Goal: Task Accomplishment & Management: Manage account settings

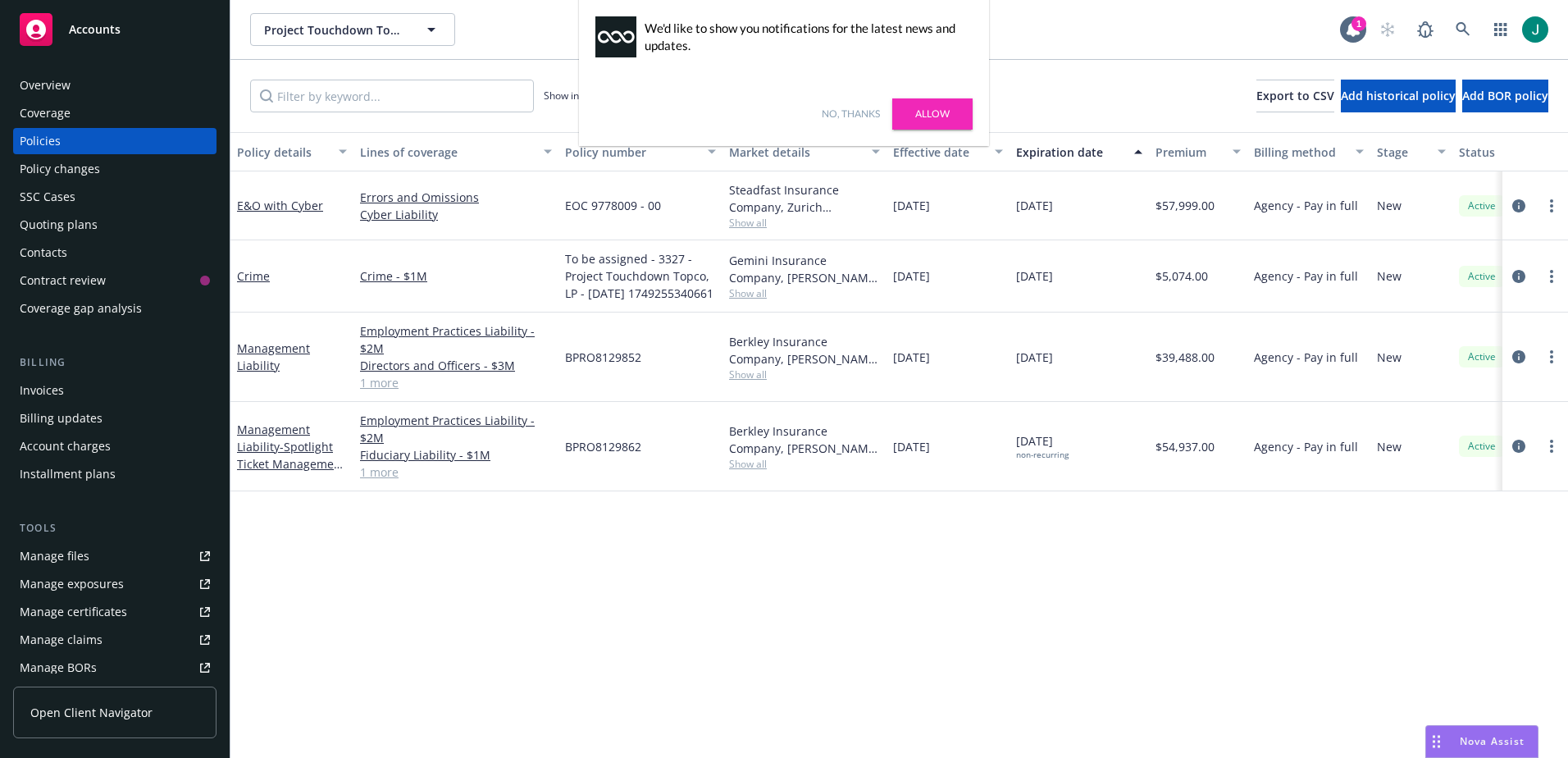
click at [80, 556] on div "Manage files" at bounding box center [54, 556] width 70 height 26
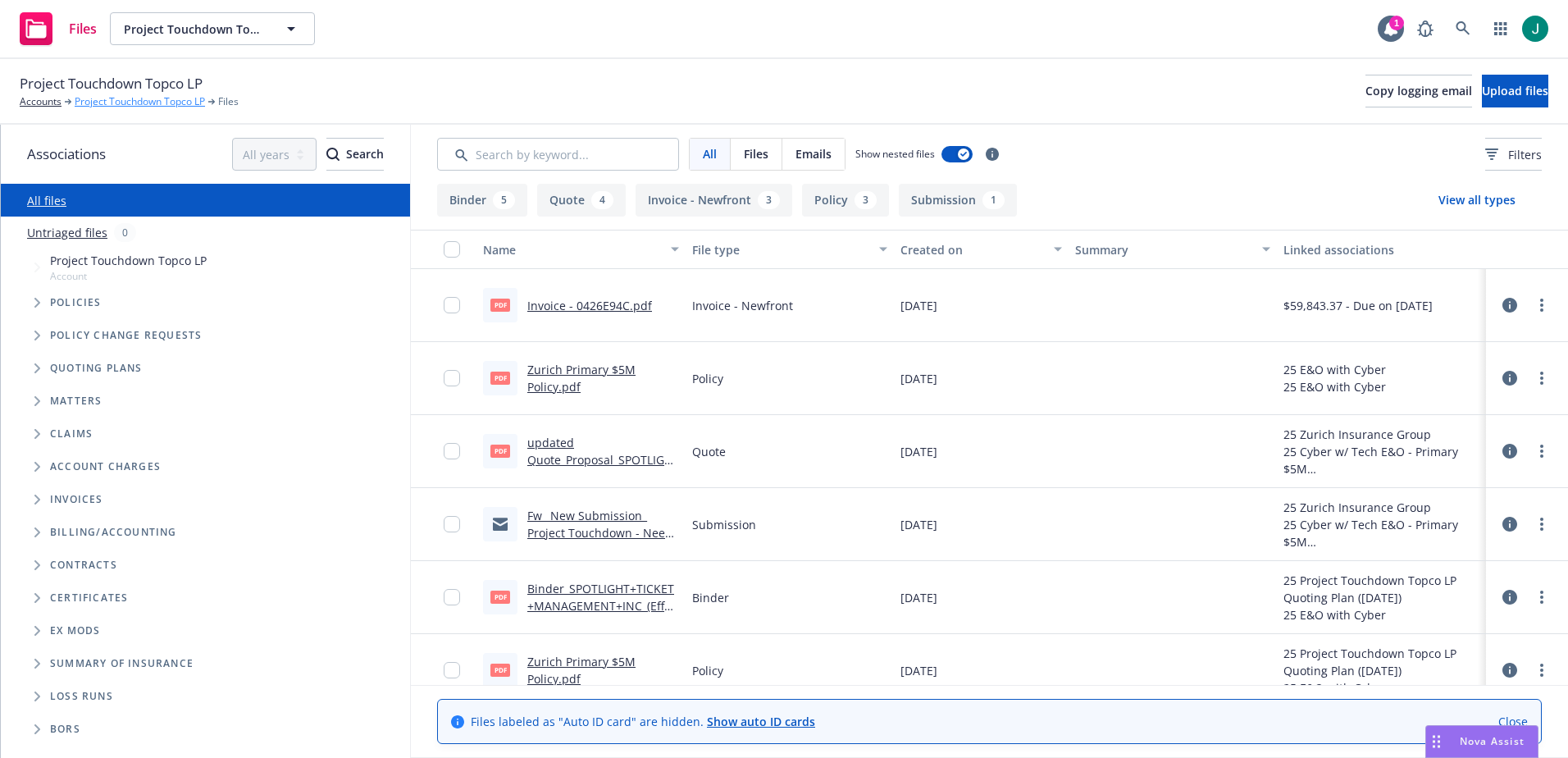
click at [140, 105] on link "Project Touchdown Topco LP" at bounding box center [140, 102] width 131 height 15
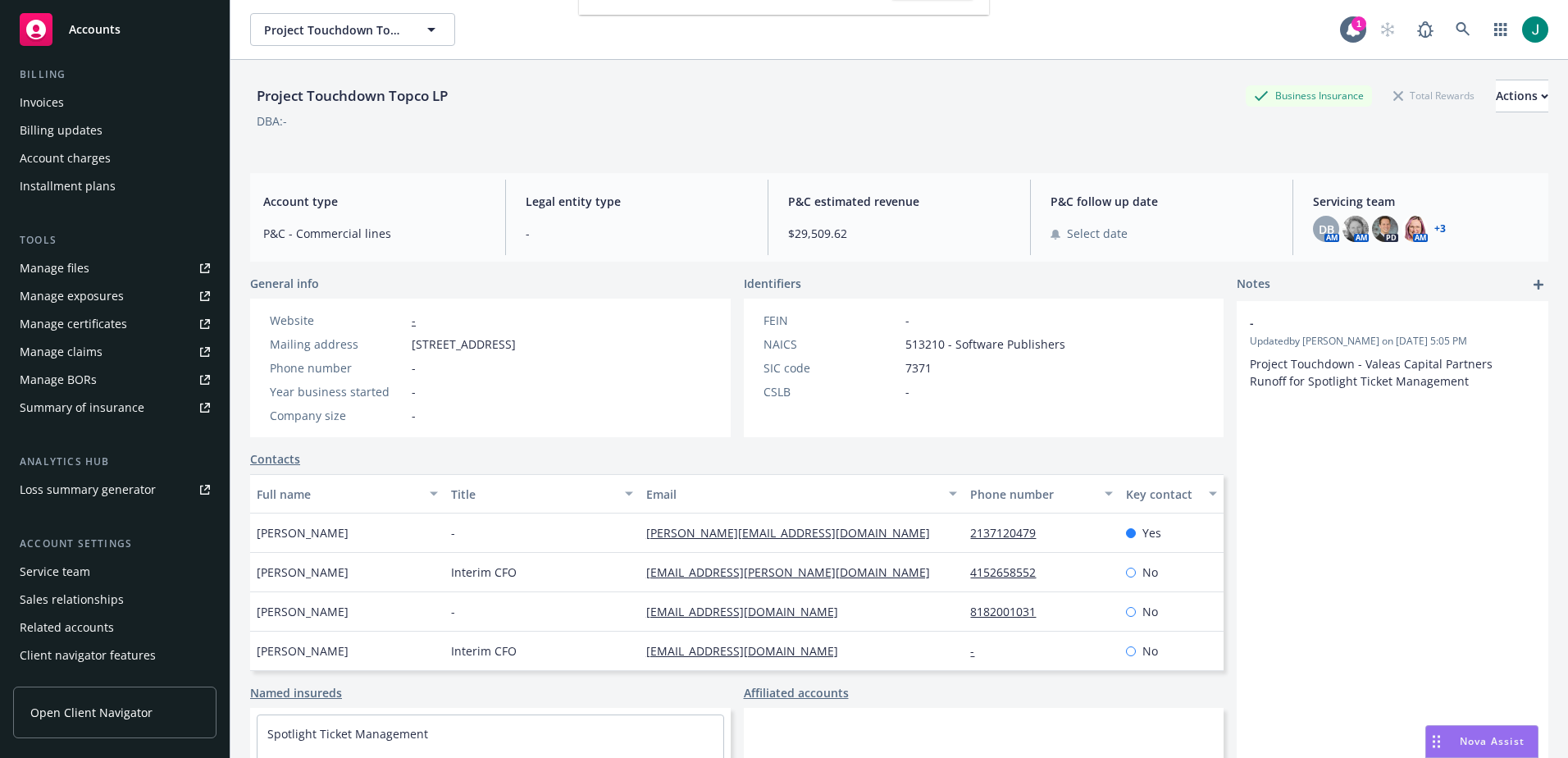
scroll to position [310, 0]
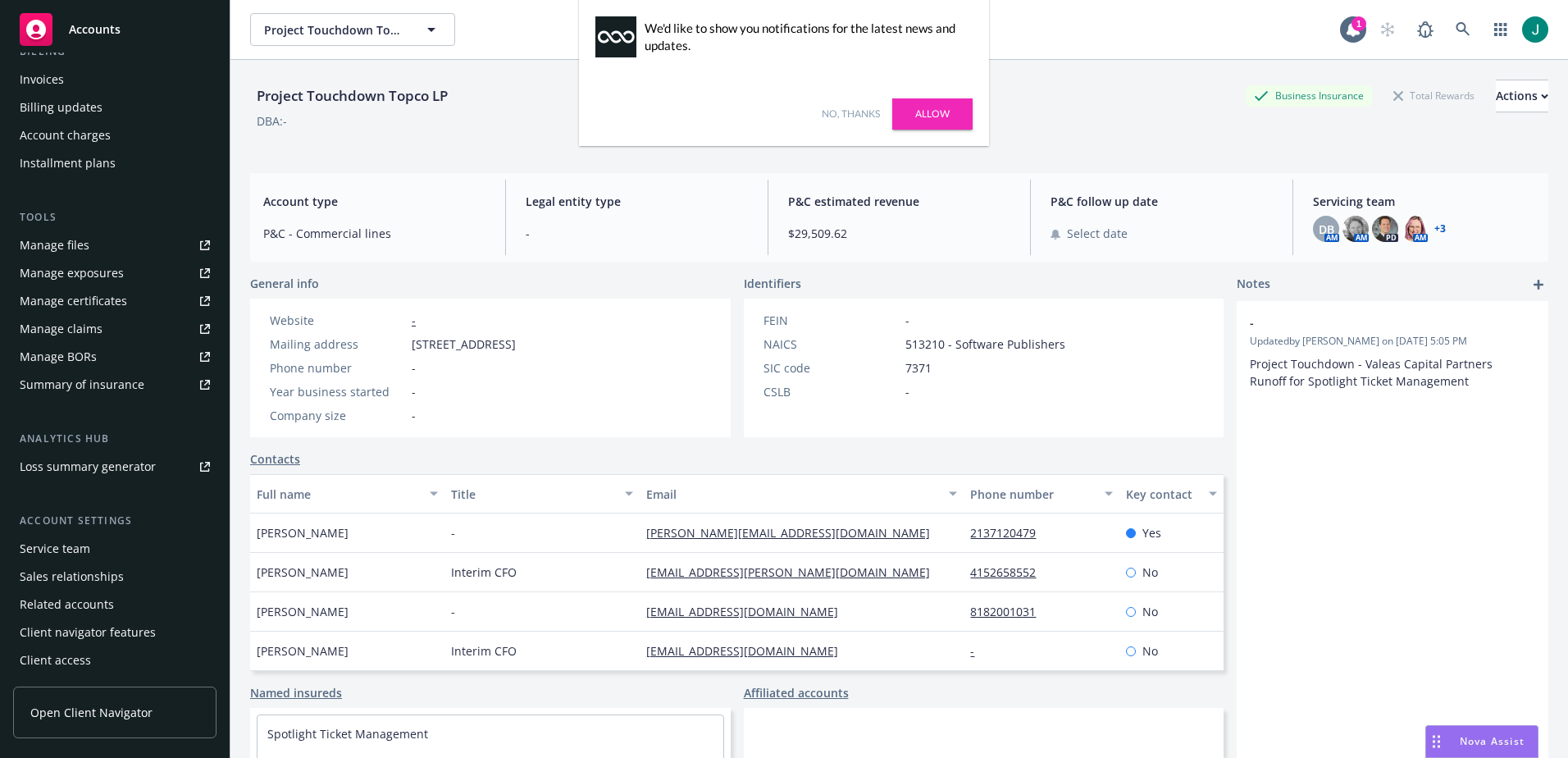
click at [84, 554] on div "Service team" at bounding box center [55, 548] width 71 height 26
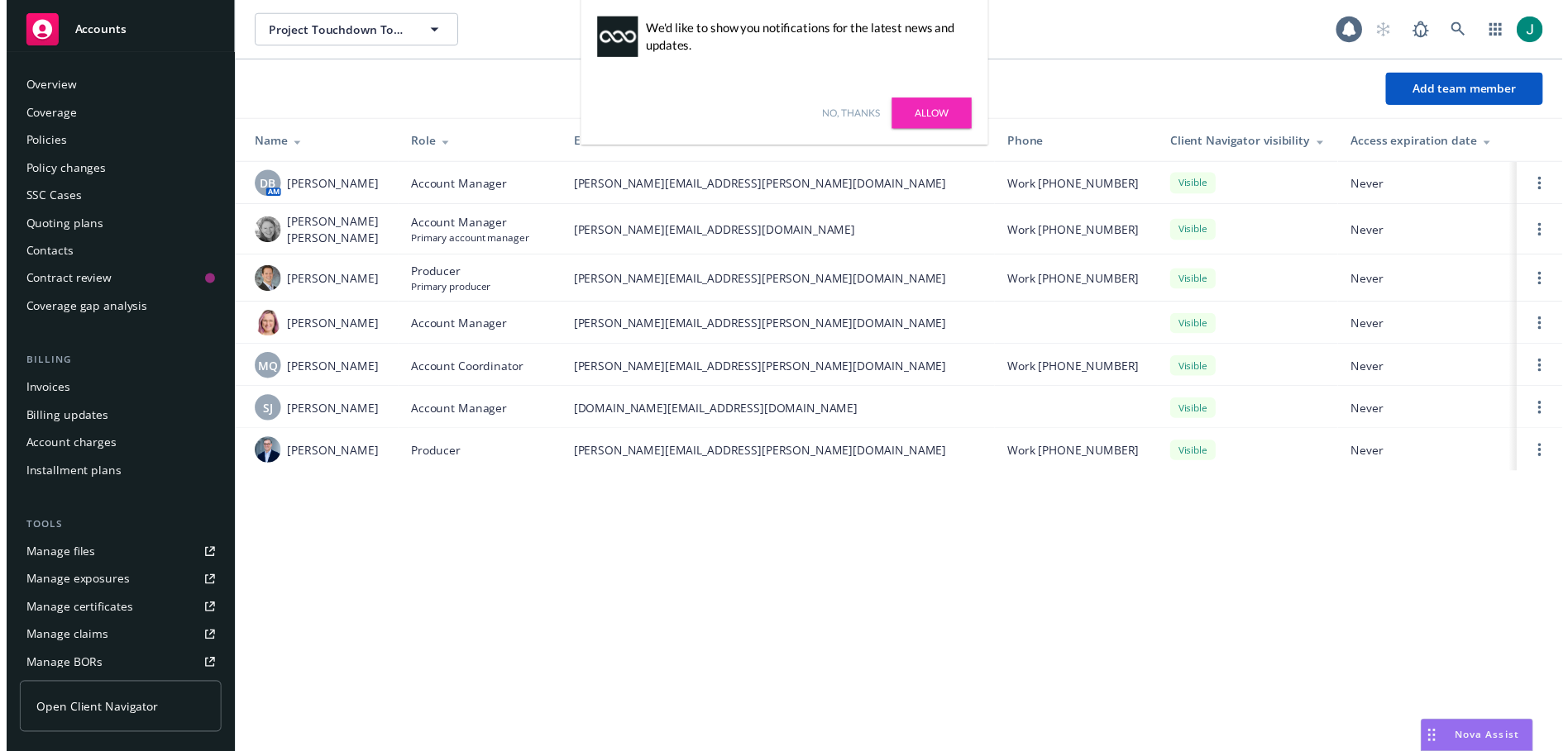
scroll to position [313, 0]
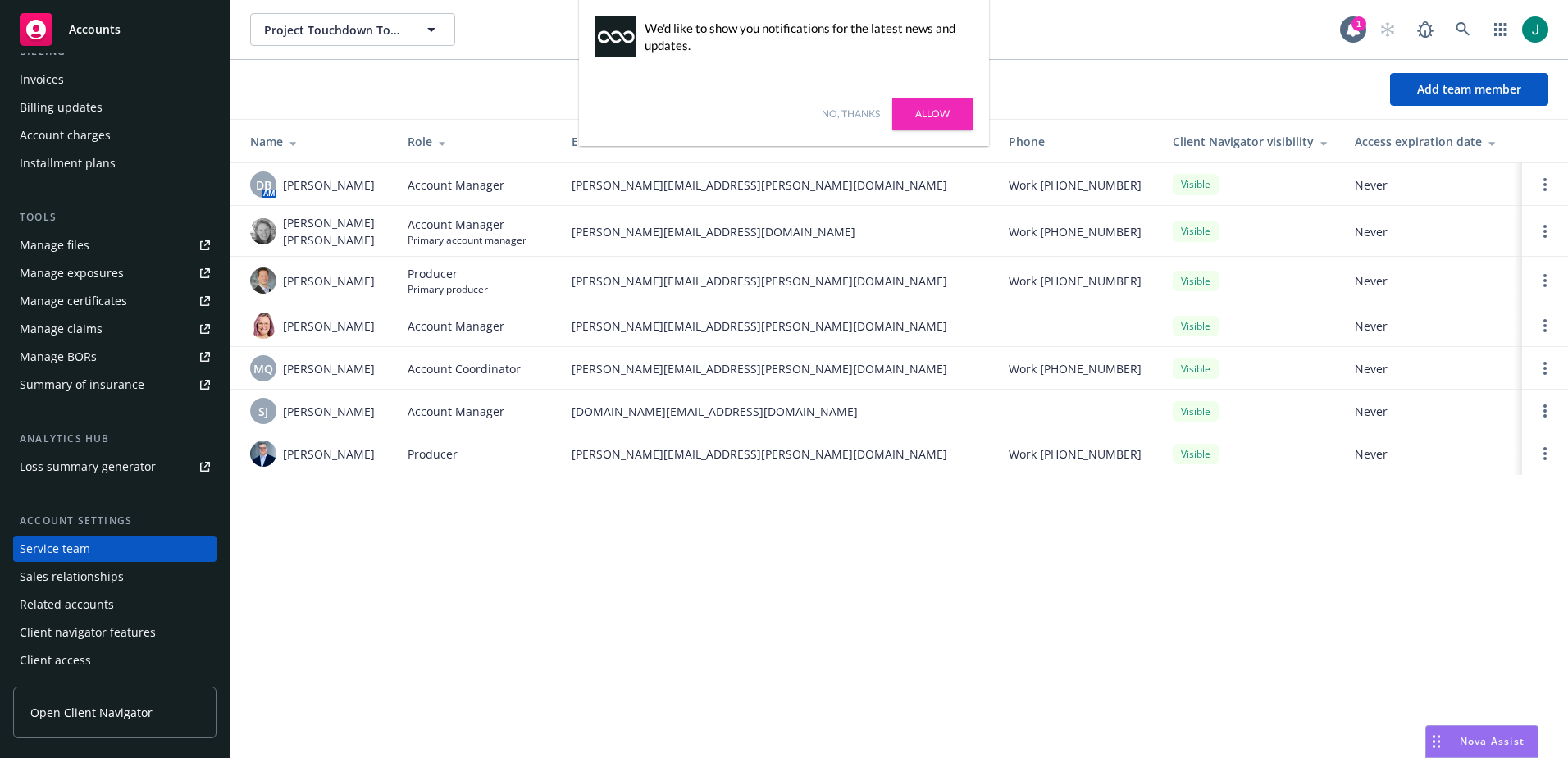
click at [1046, 49] on div "Project Touchdown Topco LP Project Touchdown Topco LP 1" at bounding box center [899, 29] width 1337 height 59
click at [853, 110] on link "No, thanks" at bounding box center [850, 114] width 58 height 15
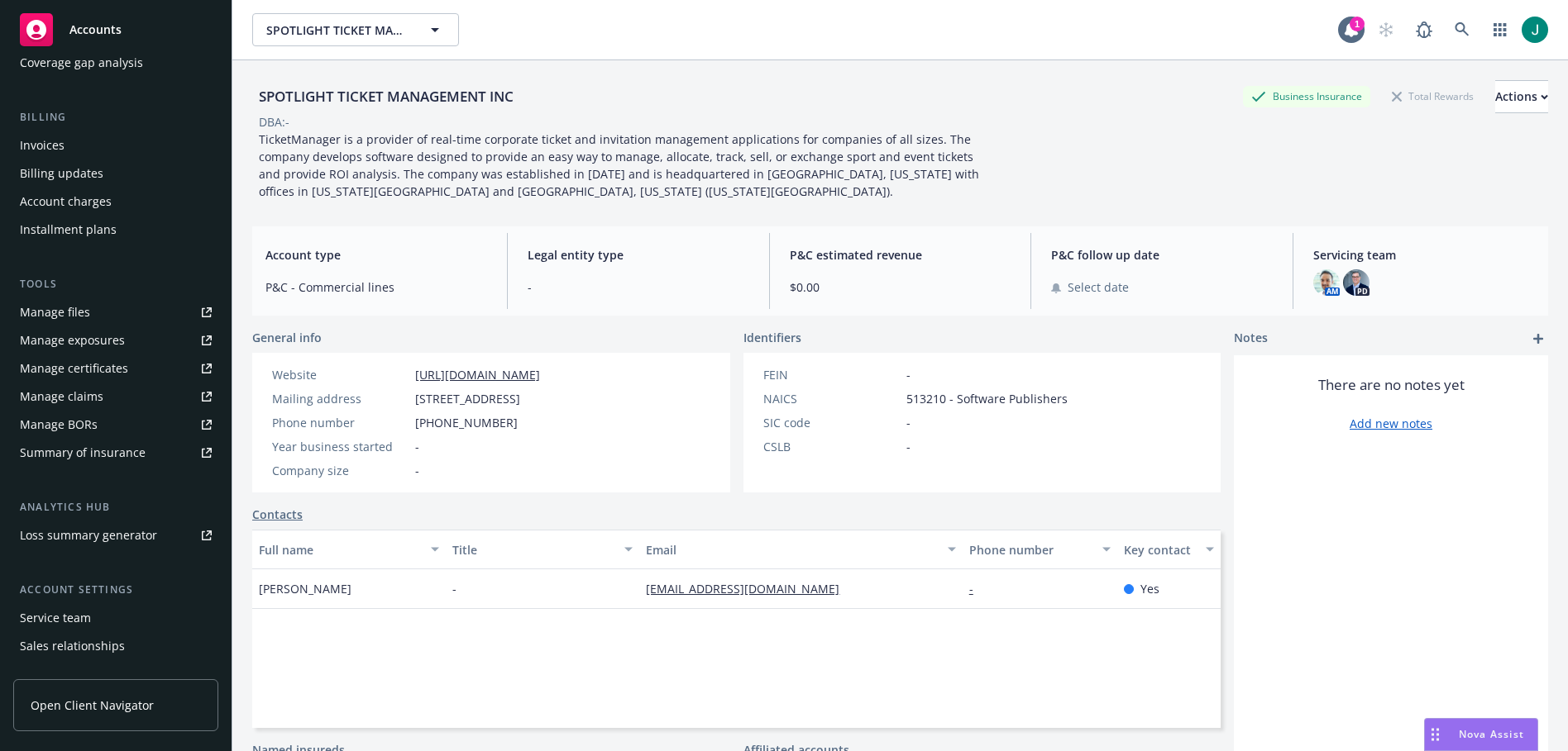
scroll to position [326, 0]
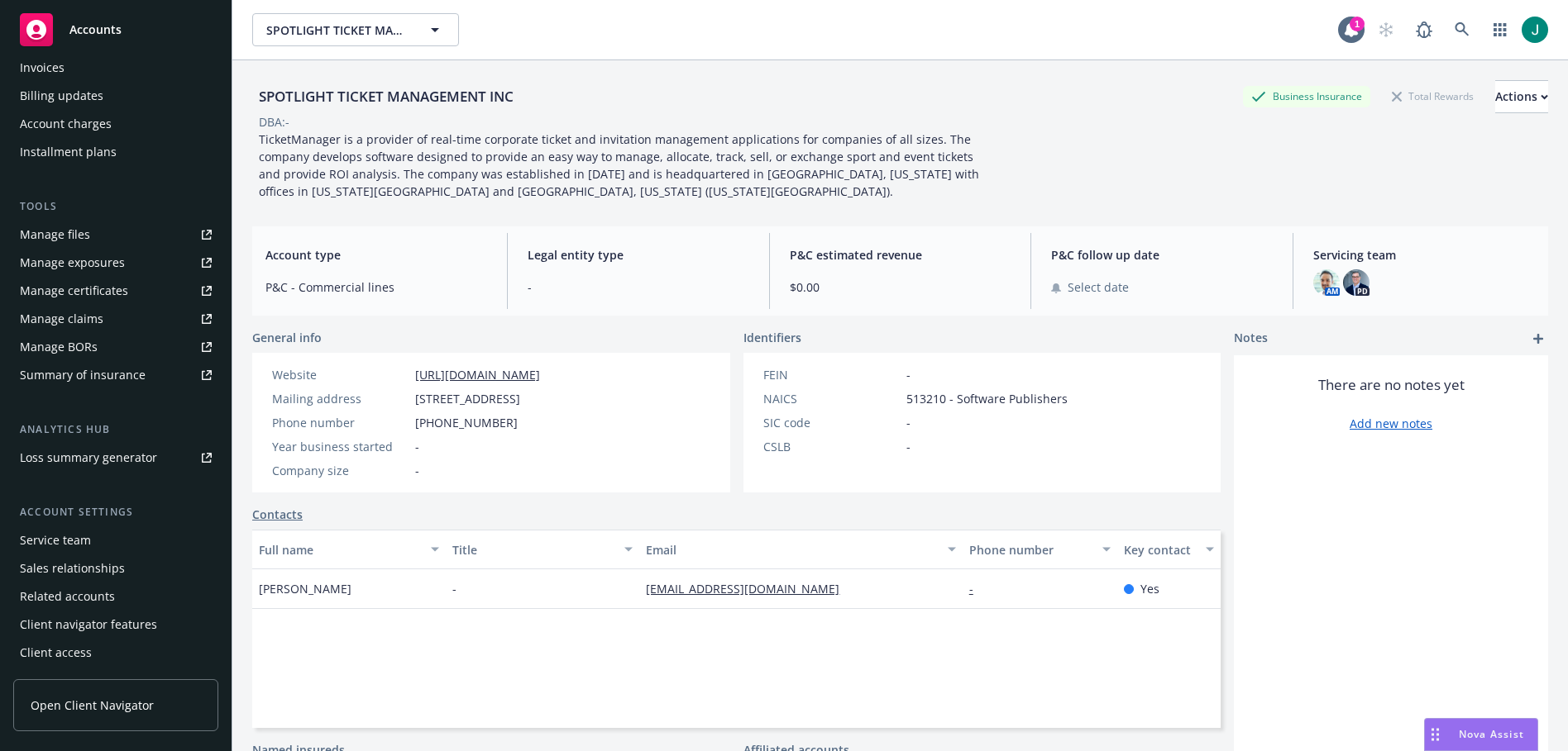
click at [82, 542] on div "Service team" at bounding box center [55, 540] width 71 height 26
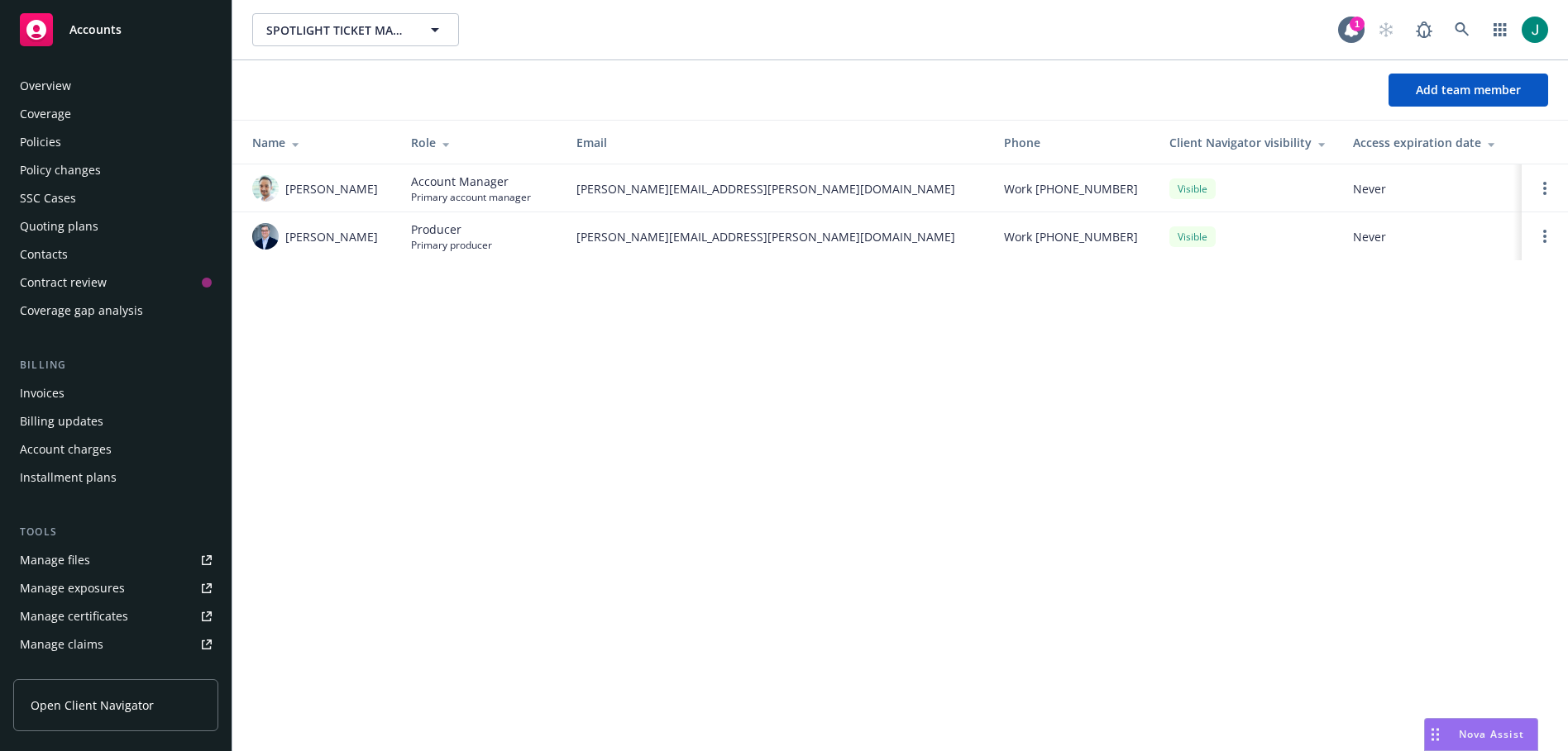
click at [91, 82] on div "Overview" at bounding box center [116, 86] width 192 height 26
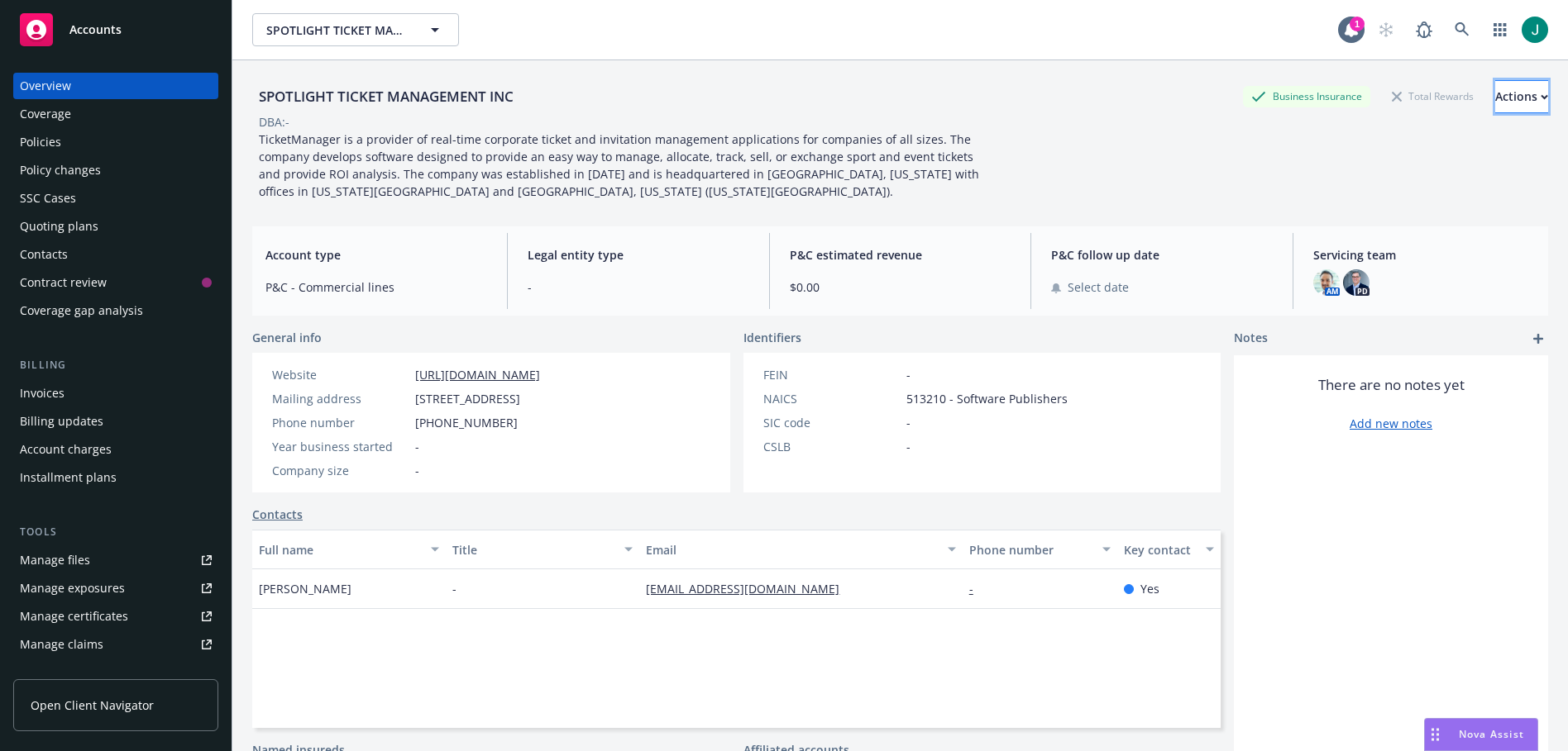
click at [1510, 94] on button "Actions" at bounding box center [1521, 96] width 53 height 33
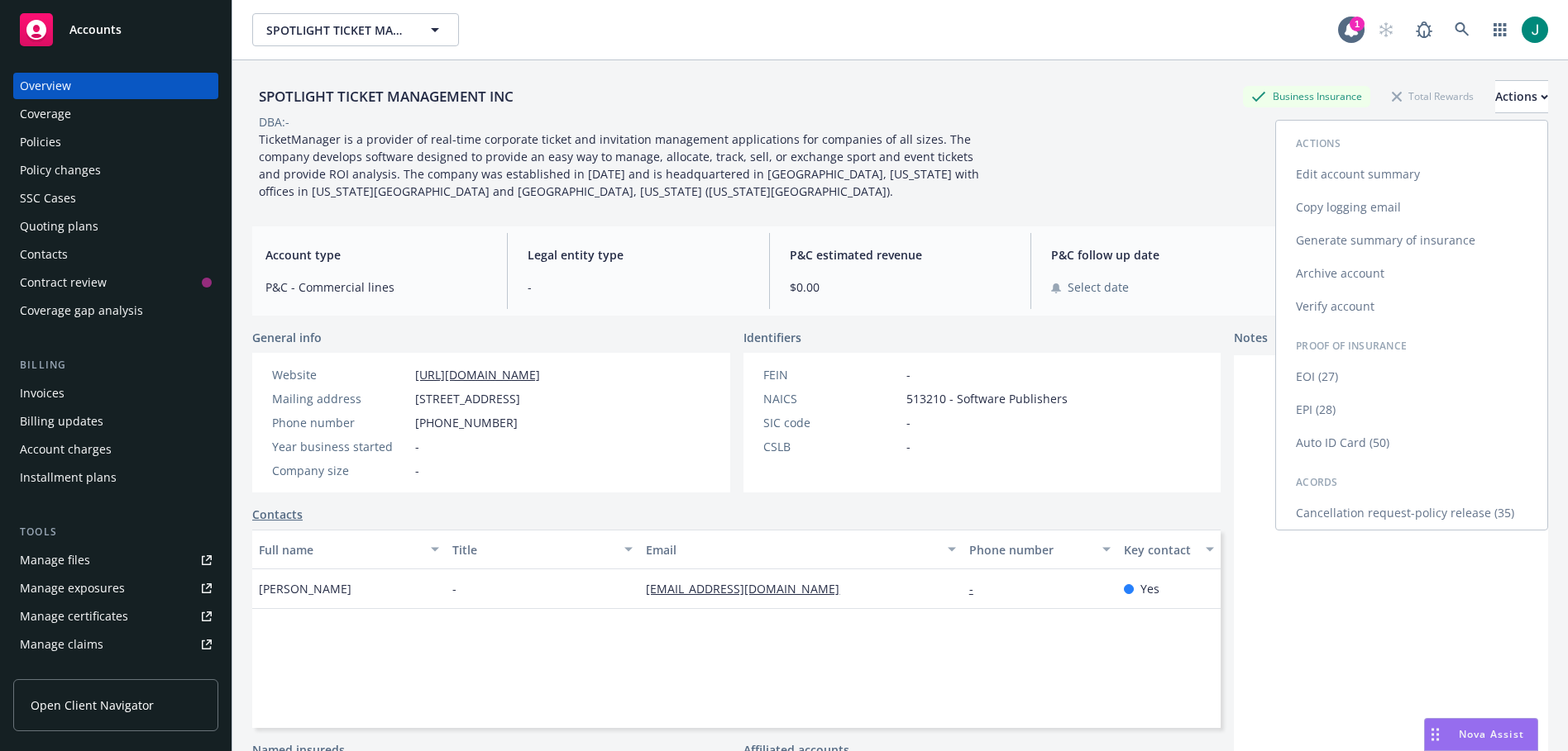
click at [1401, 169] on link "Edit account summary" at bounding box center [1411, 174] width 271 height 33
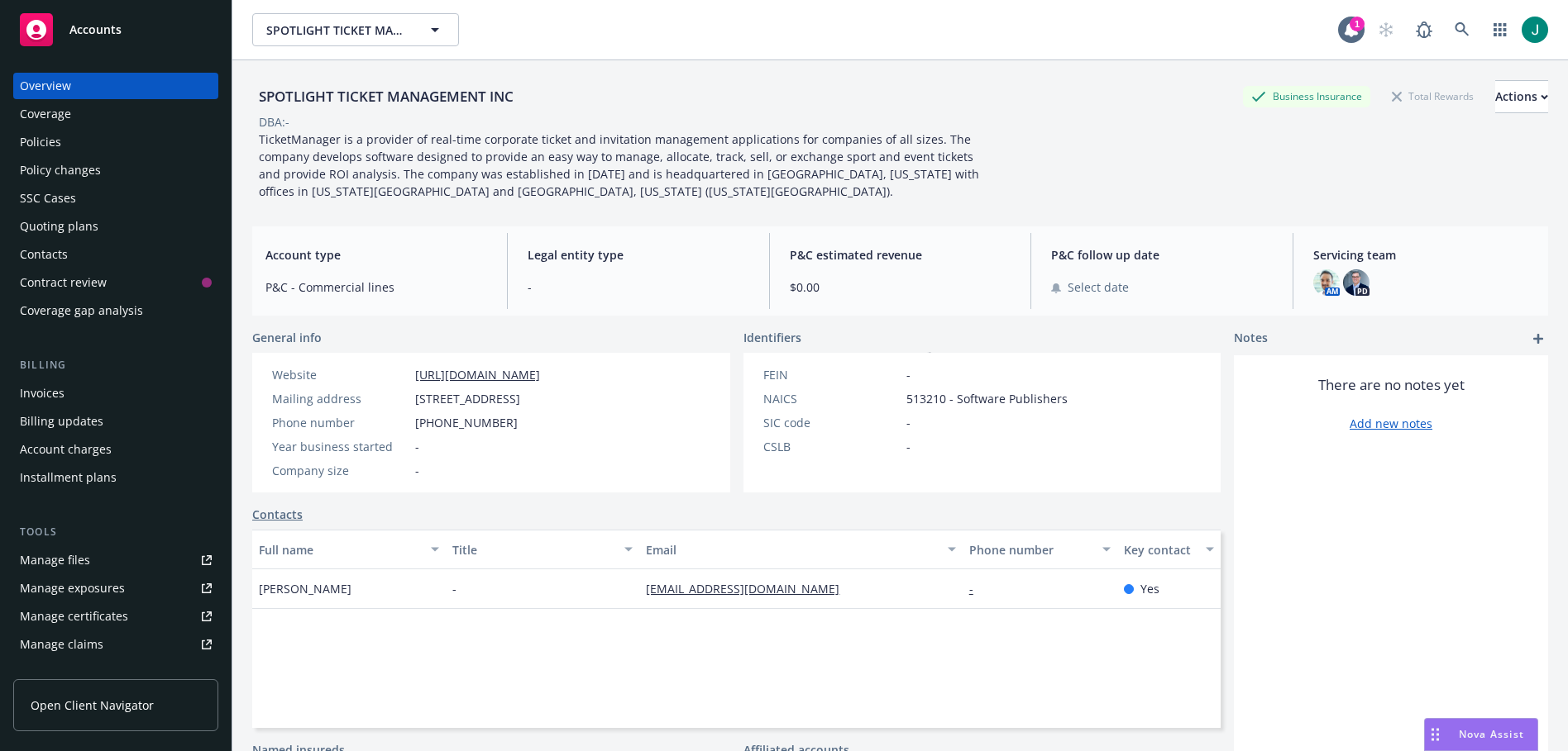
select select "US"
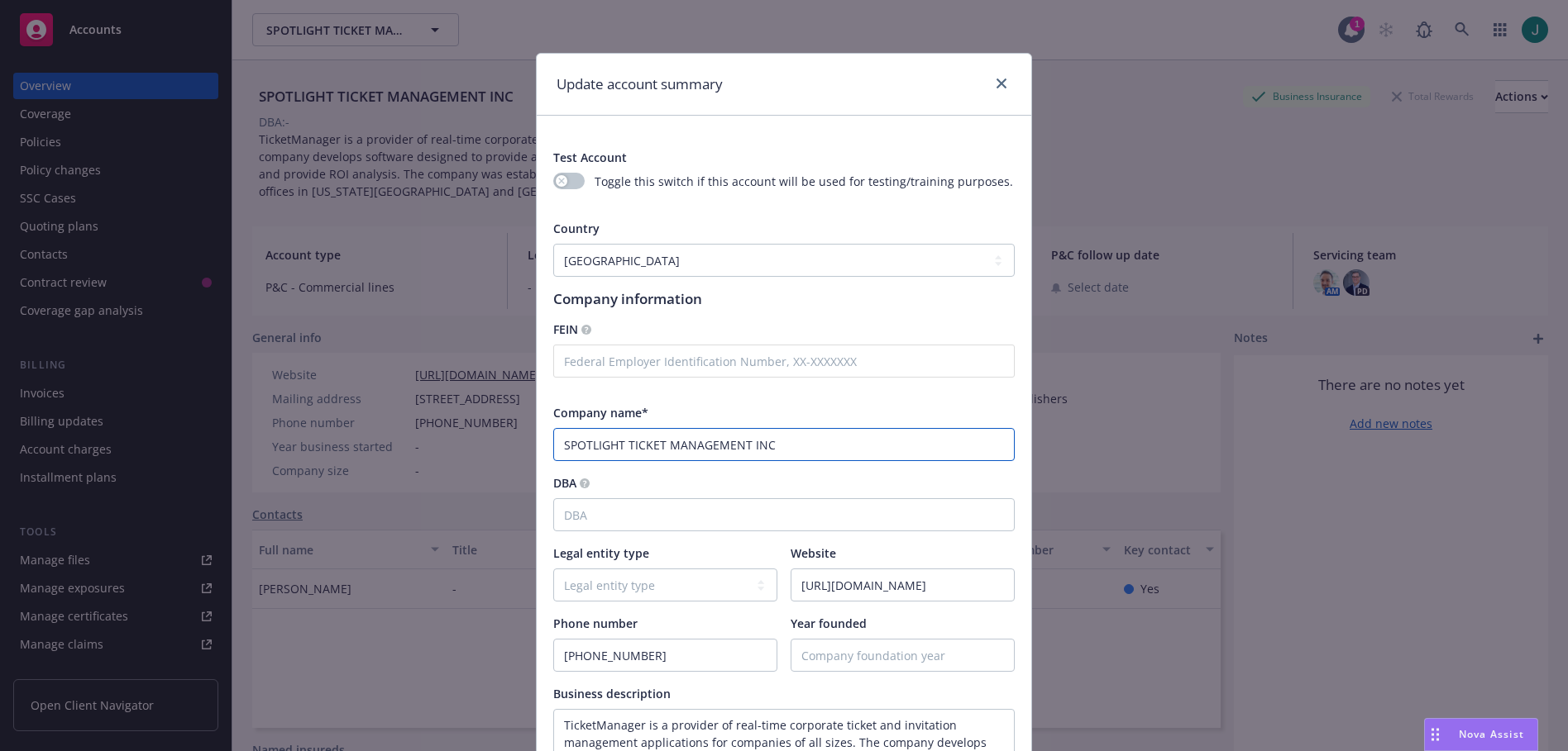
drag, startPoint x: 783, startPoint y: 443, endPoint x: 567, endPoint y: 436, distance: 216.1
click at [567, 437] on input "SPOTLIGHT TICKET MANAGEMENT INC" at bounding box center [783, 445] width 462 height 33
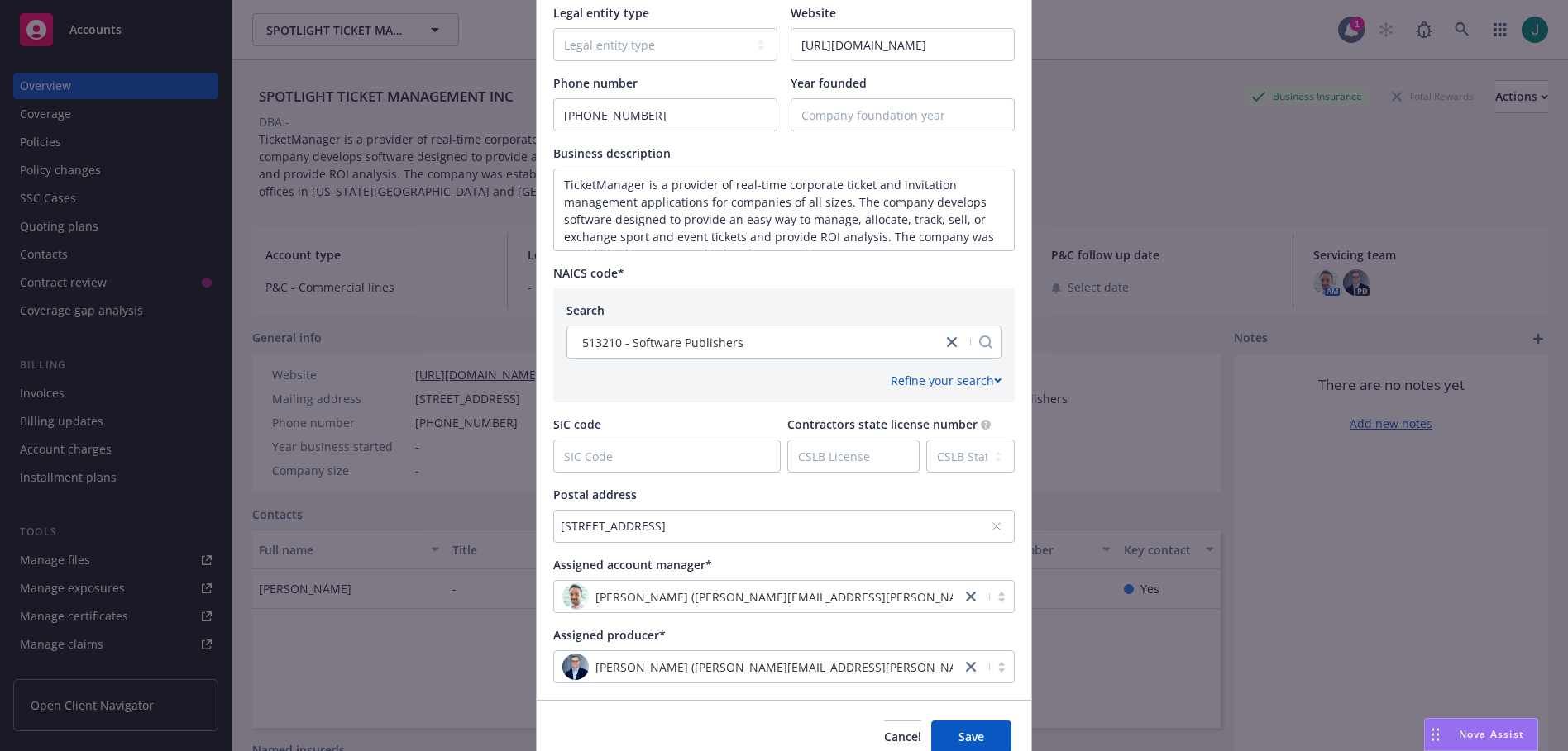
scroll to position [617, 0]
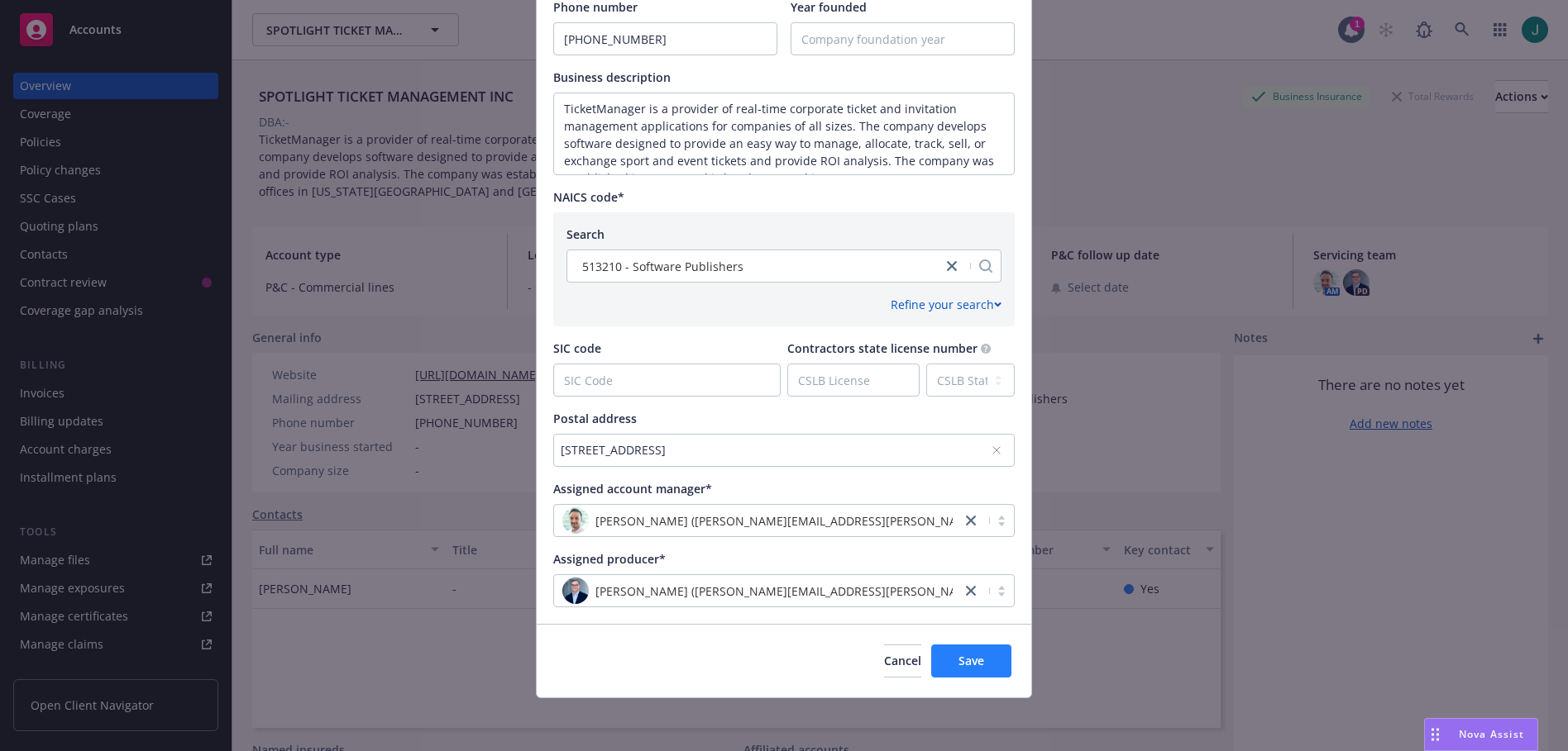
type input "Spotlight Ticket Management Inc."
click at [972, 663] on span "Save" at bounding box center [970, 661] width 25 height 16
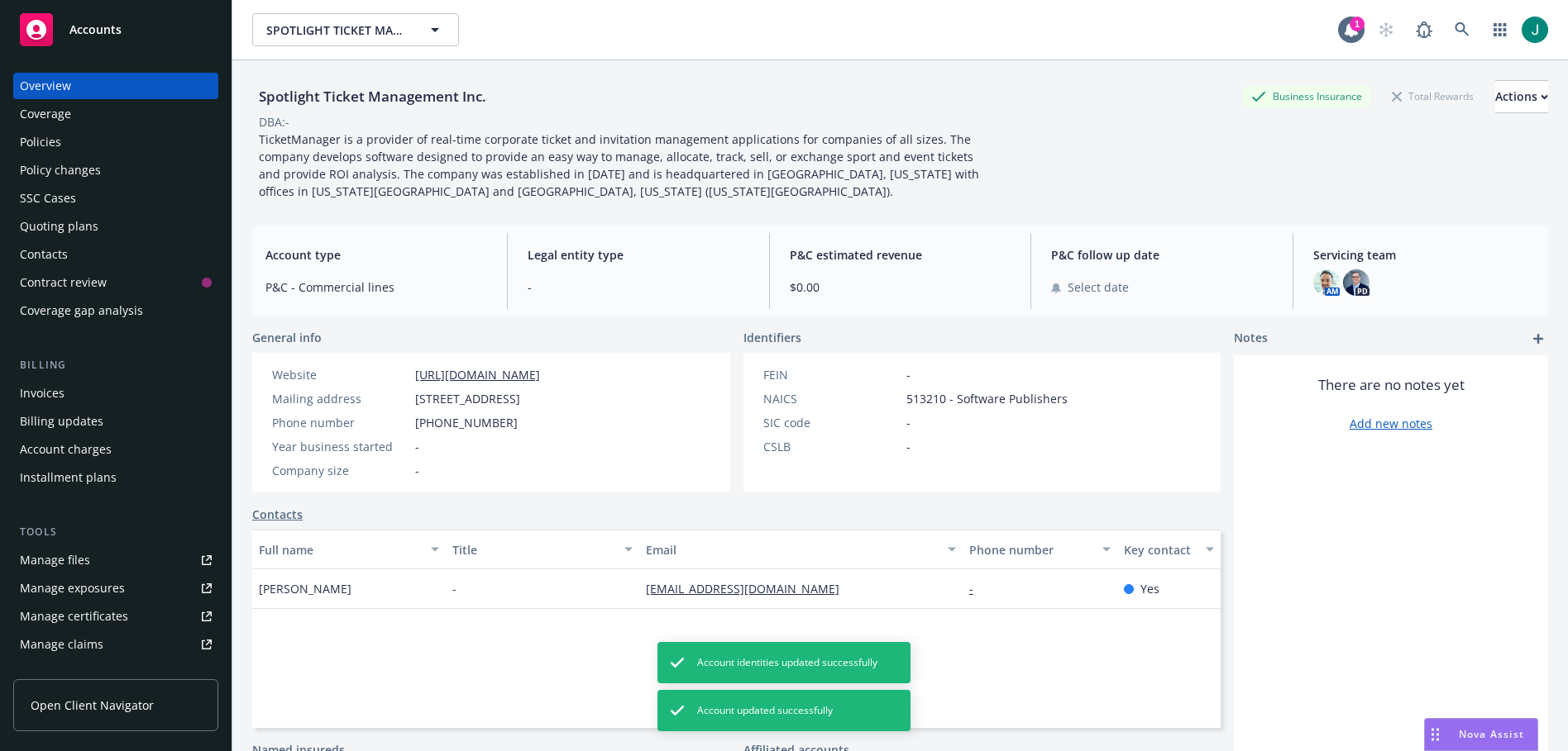
click at [82, 563] on div "Manage files" at bounding box center [55, 560] width 71 height 26
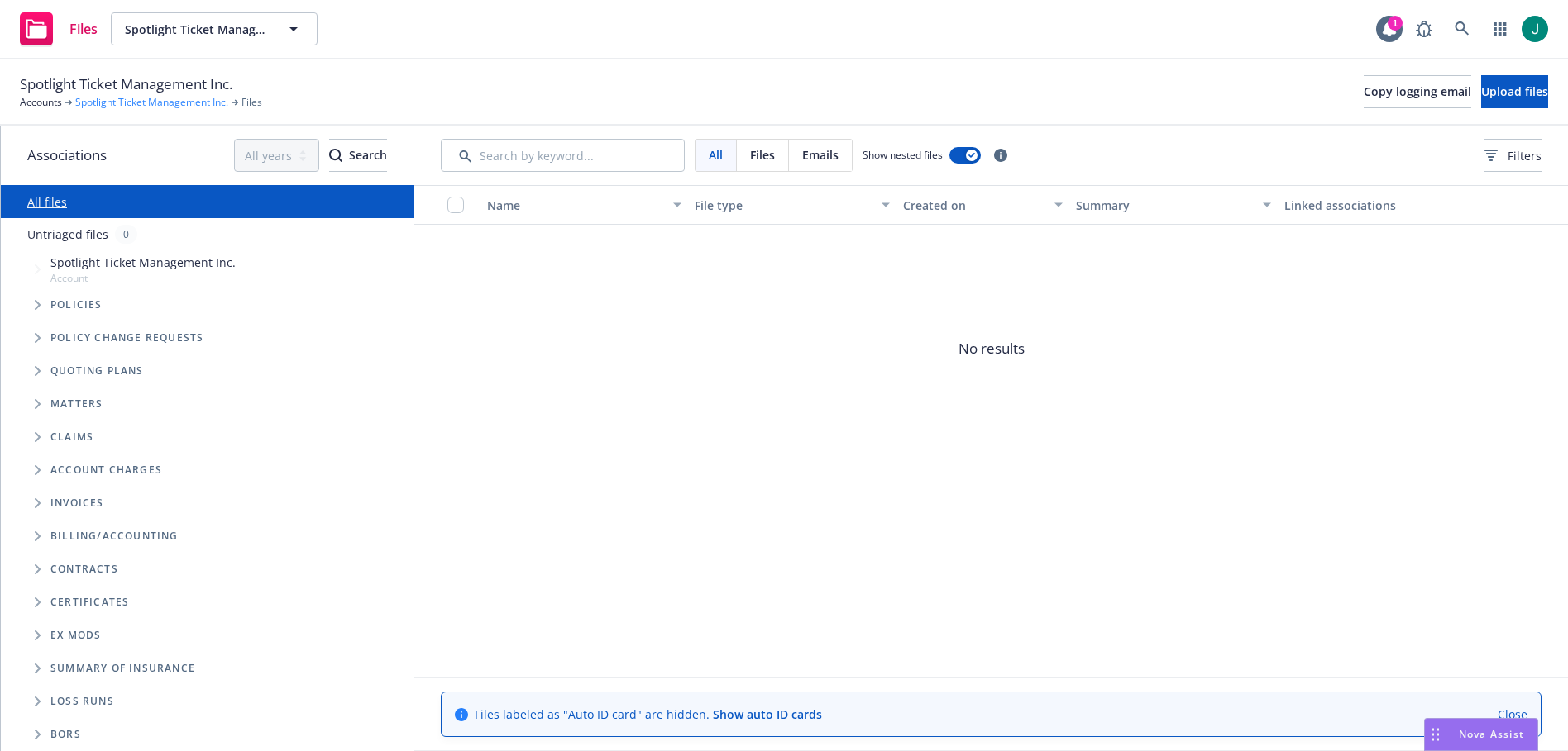
click at [143, 104] on link "Spotlight Ticket Management Inc." at bounding box center [151, 102] width 153 height 15
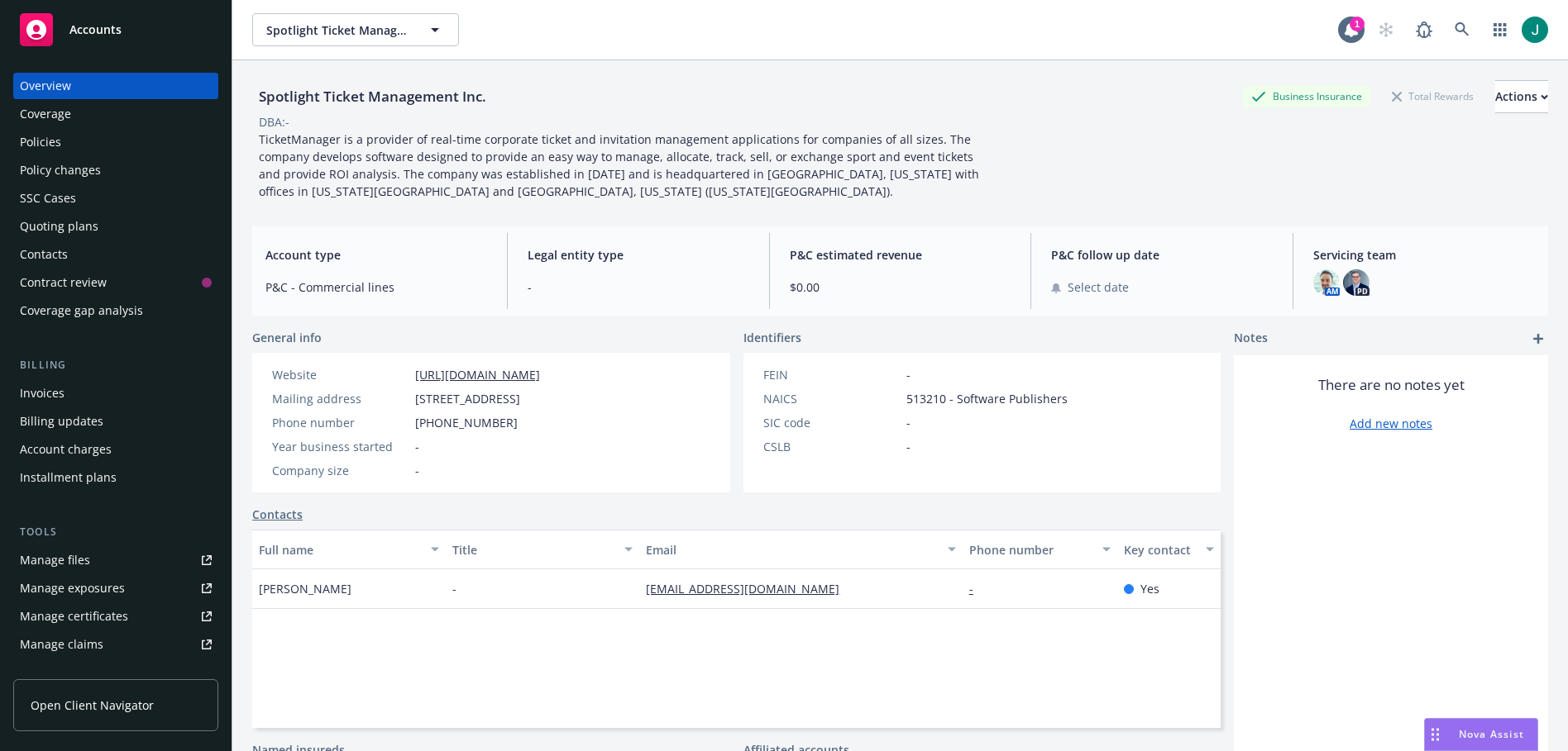
click at [53, 138] on div "Policies" at bounding box center [40, 142] width 41 height 26
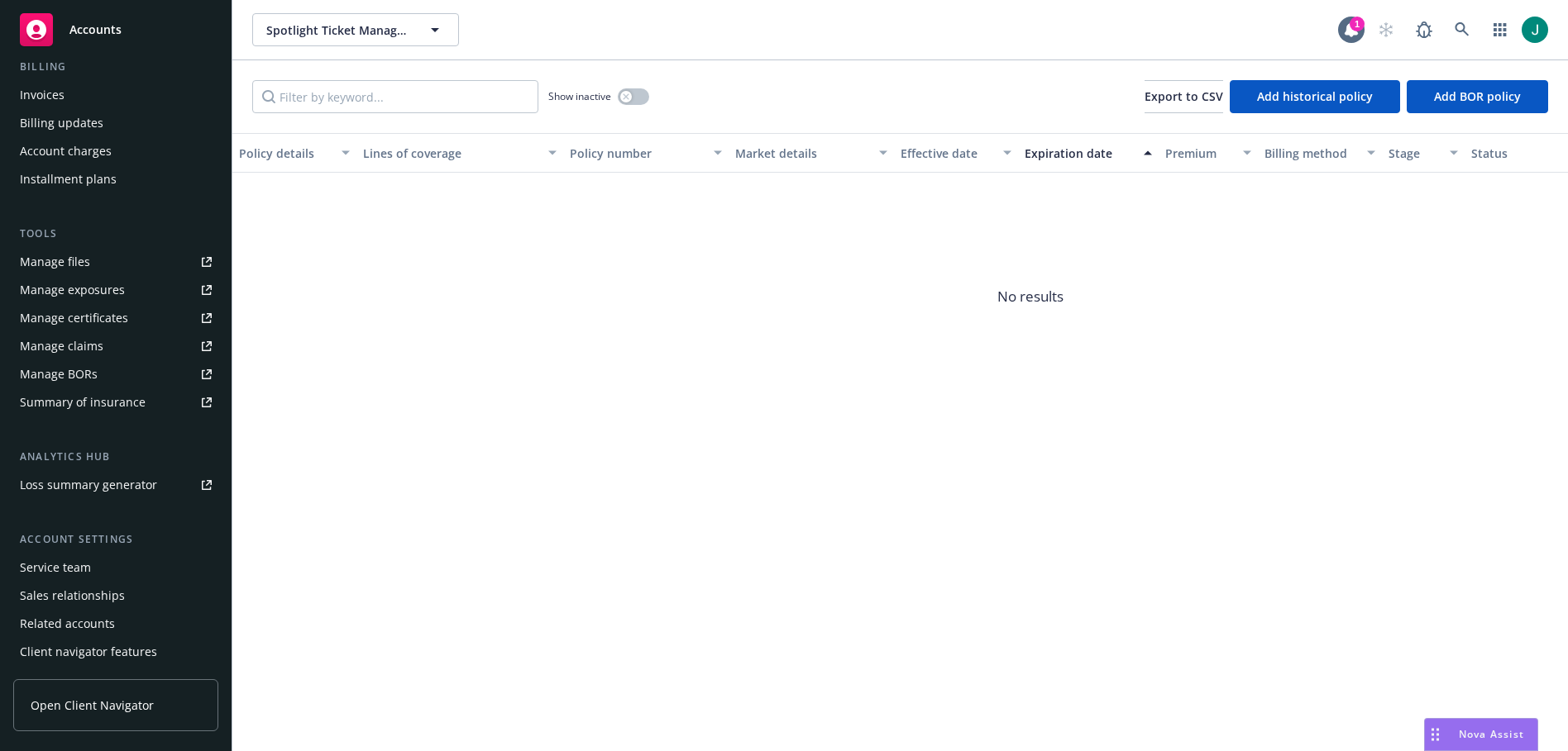
scroll to position [326, 0]
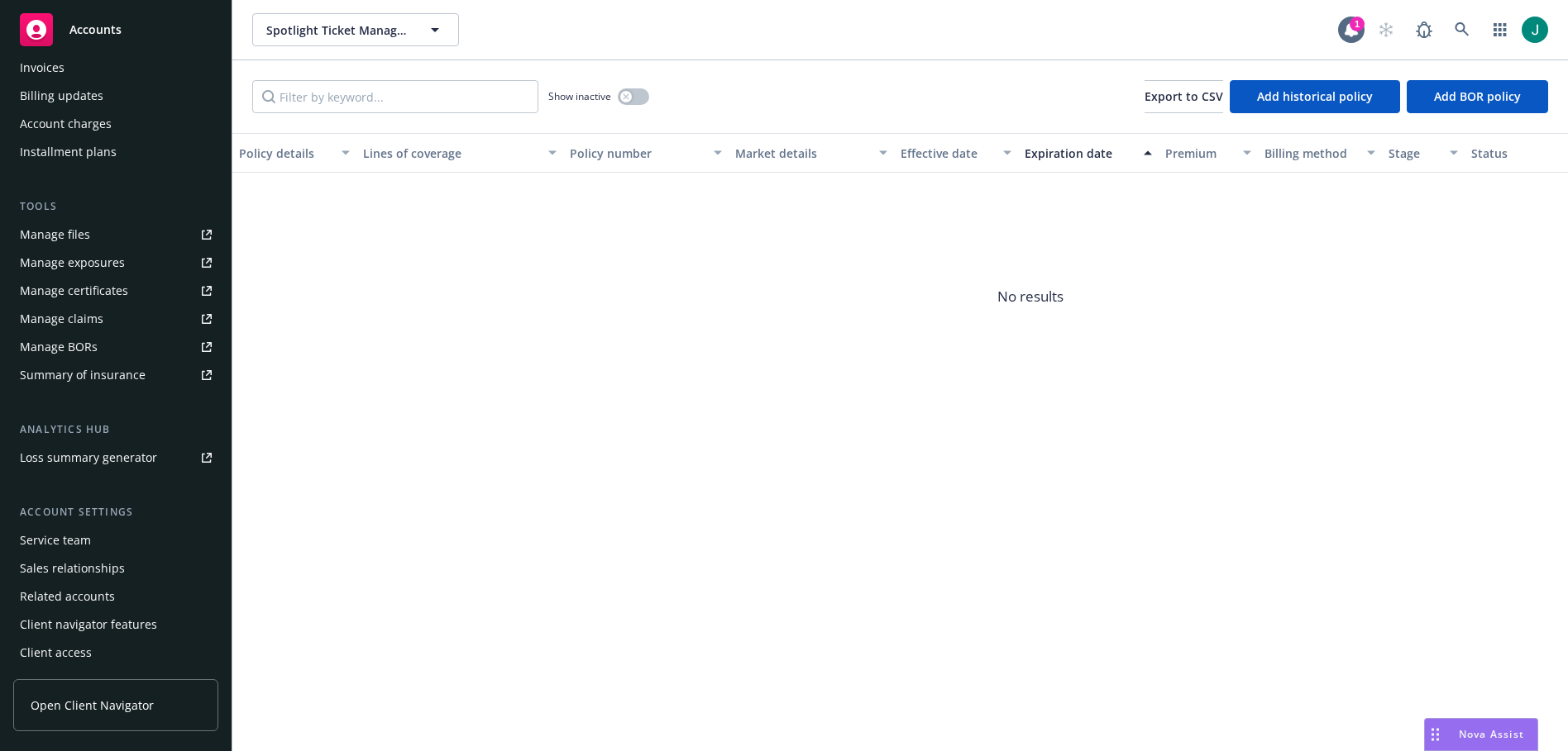
click at [67, 536] on div "Service team" at bounding box center [55, 540] width 71 height 26
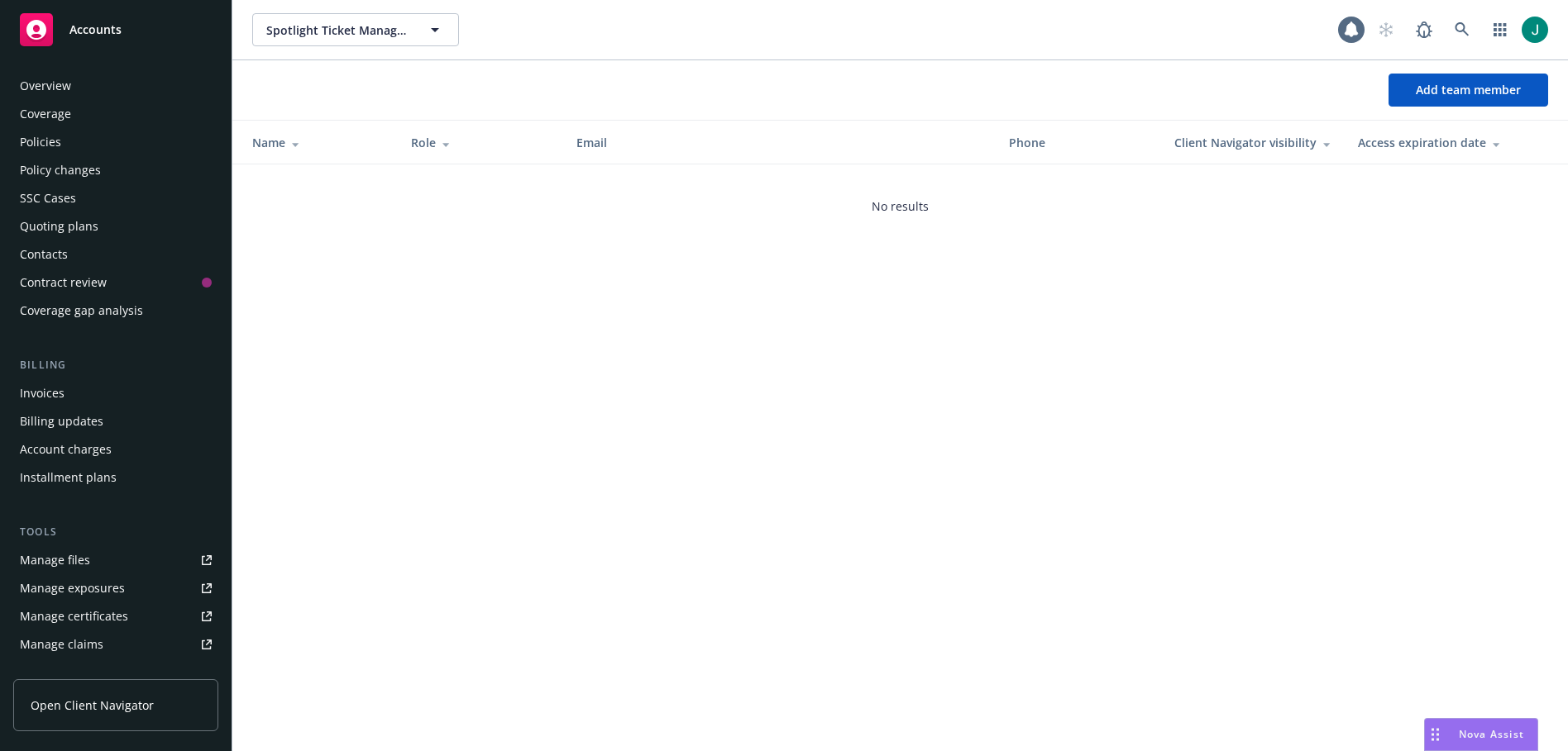
scroll to position [326, 0]
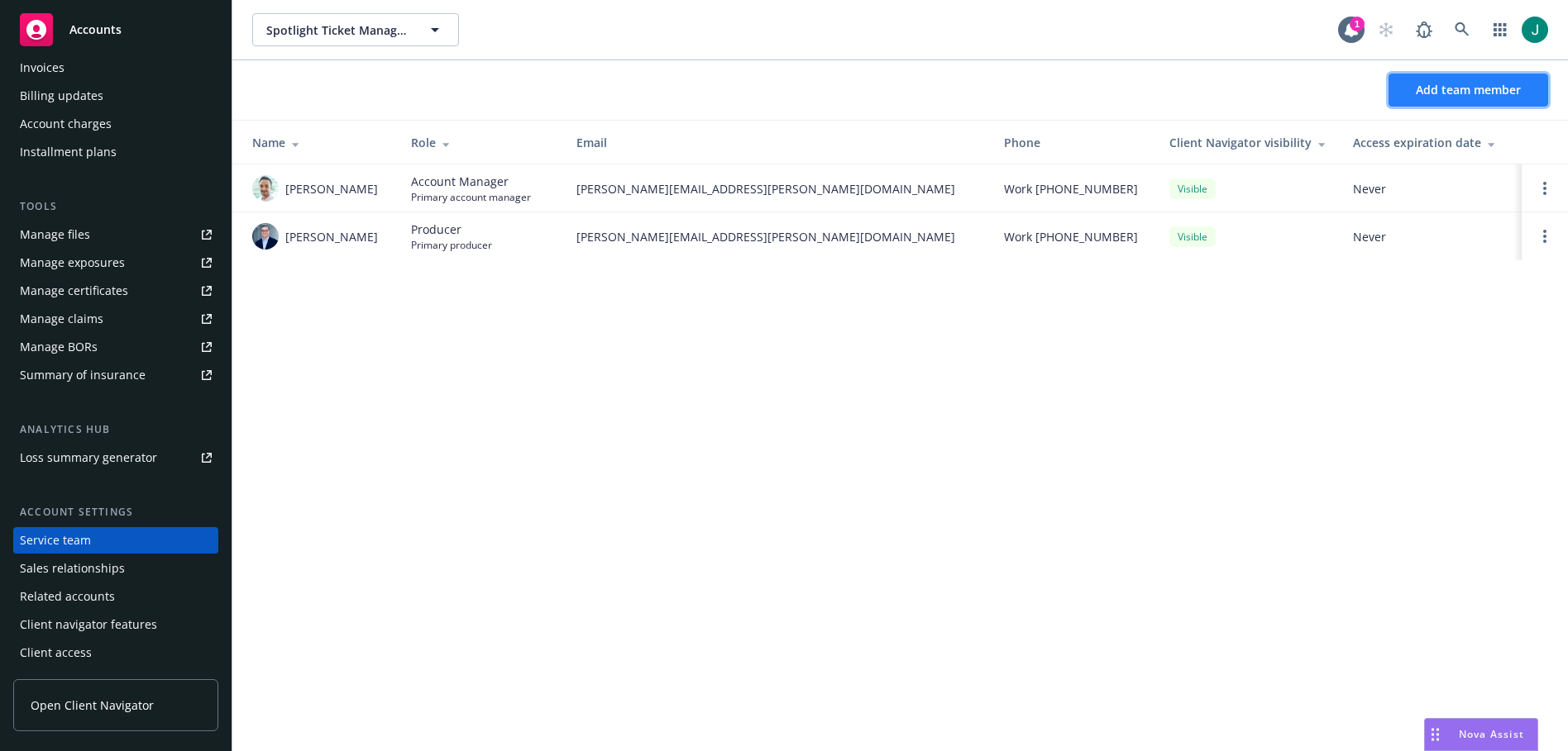
click at [1493, 87] on span "Add team member" at bounding box center [1468, 89] width 105 height 16
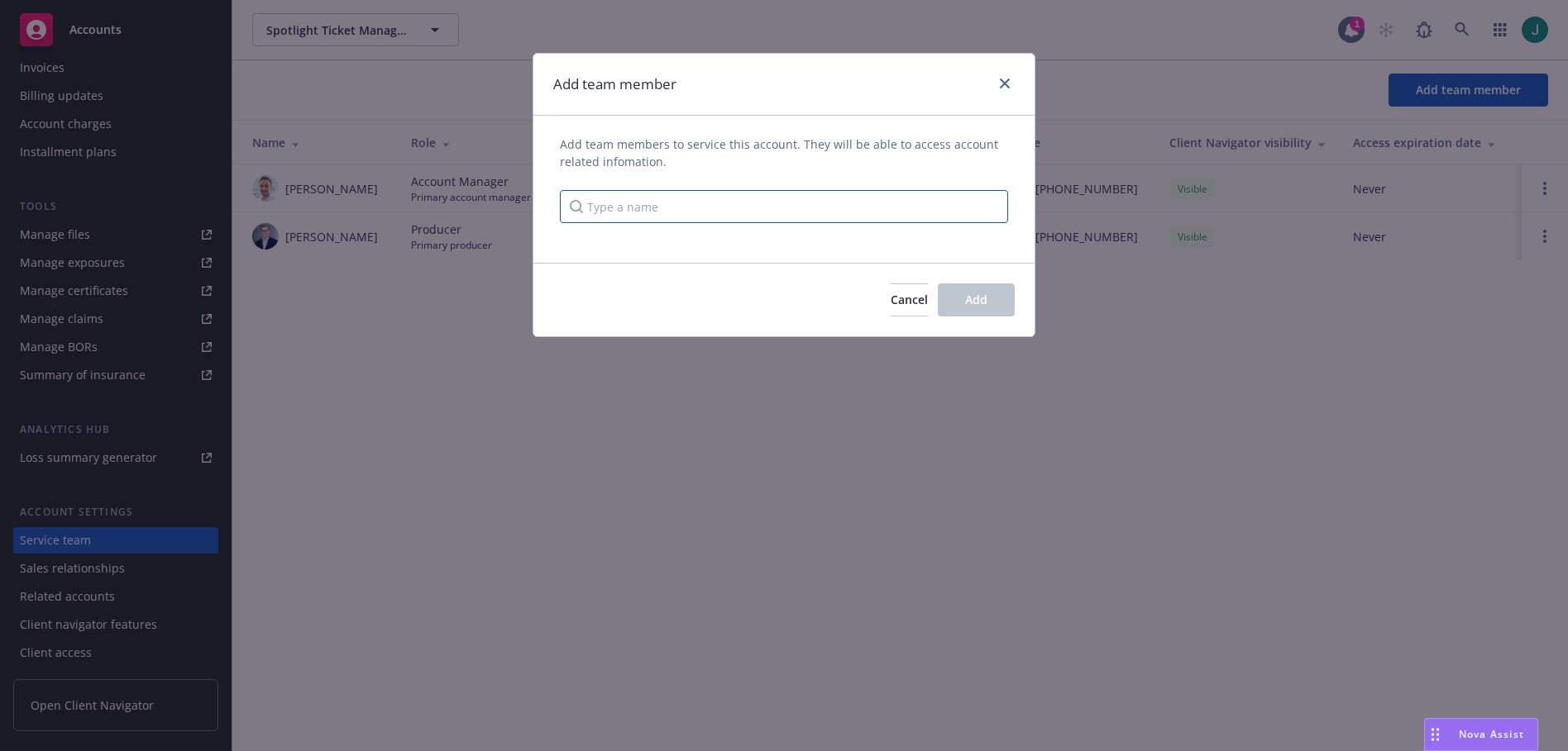
click at [585, 207] on input "Type a name" at bounding box center [783, 206] width 448 height 33
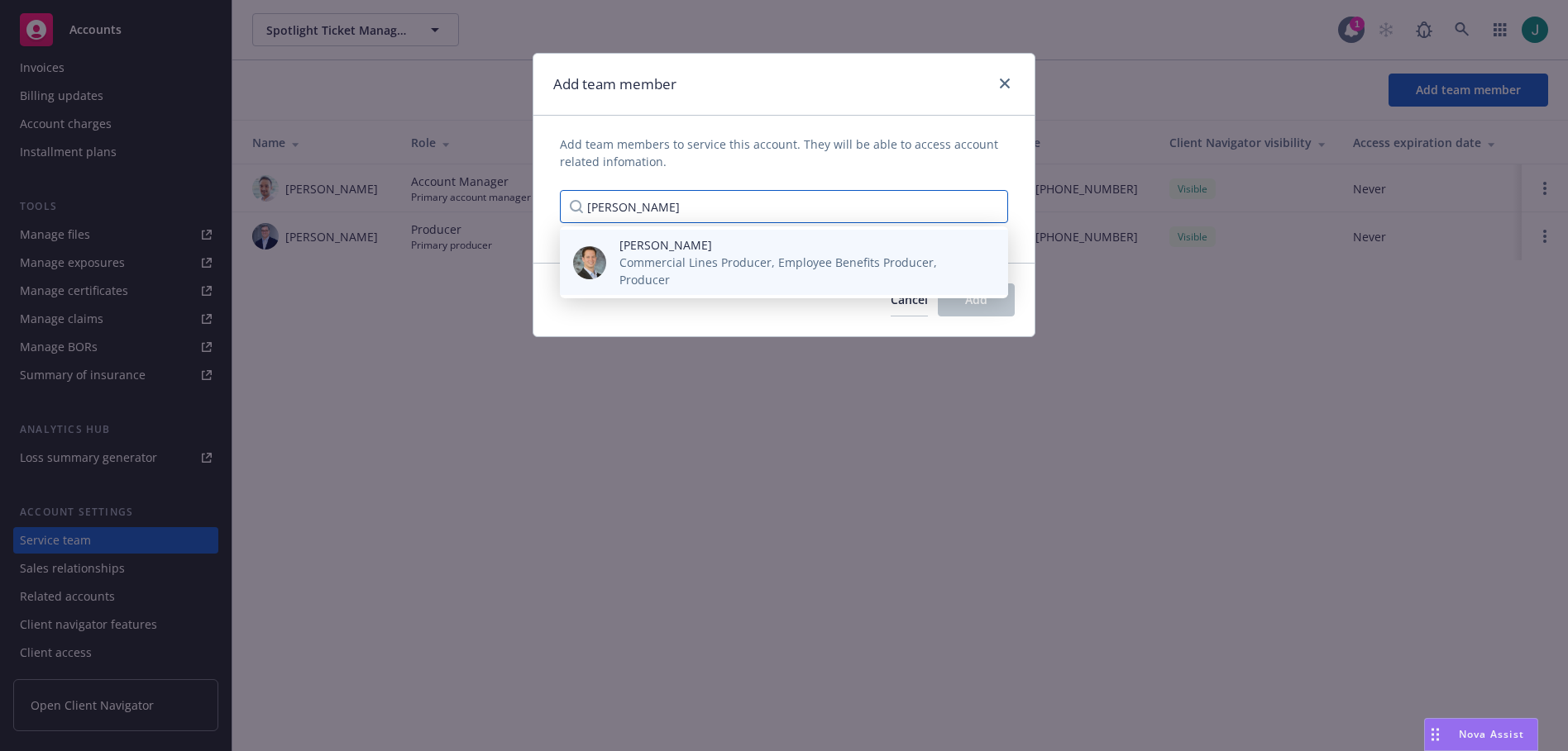
type input "Mason"
click at [661, 254] on span "Commercial Lines Producer, Employee Benefits Producer, Producer" at bounding box center [800, 271] width 362 height 35
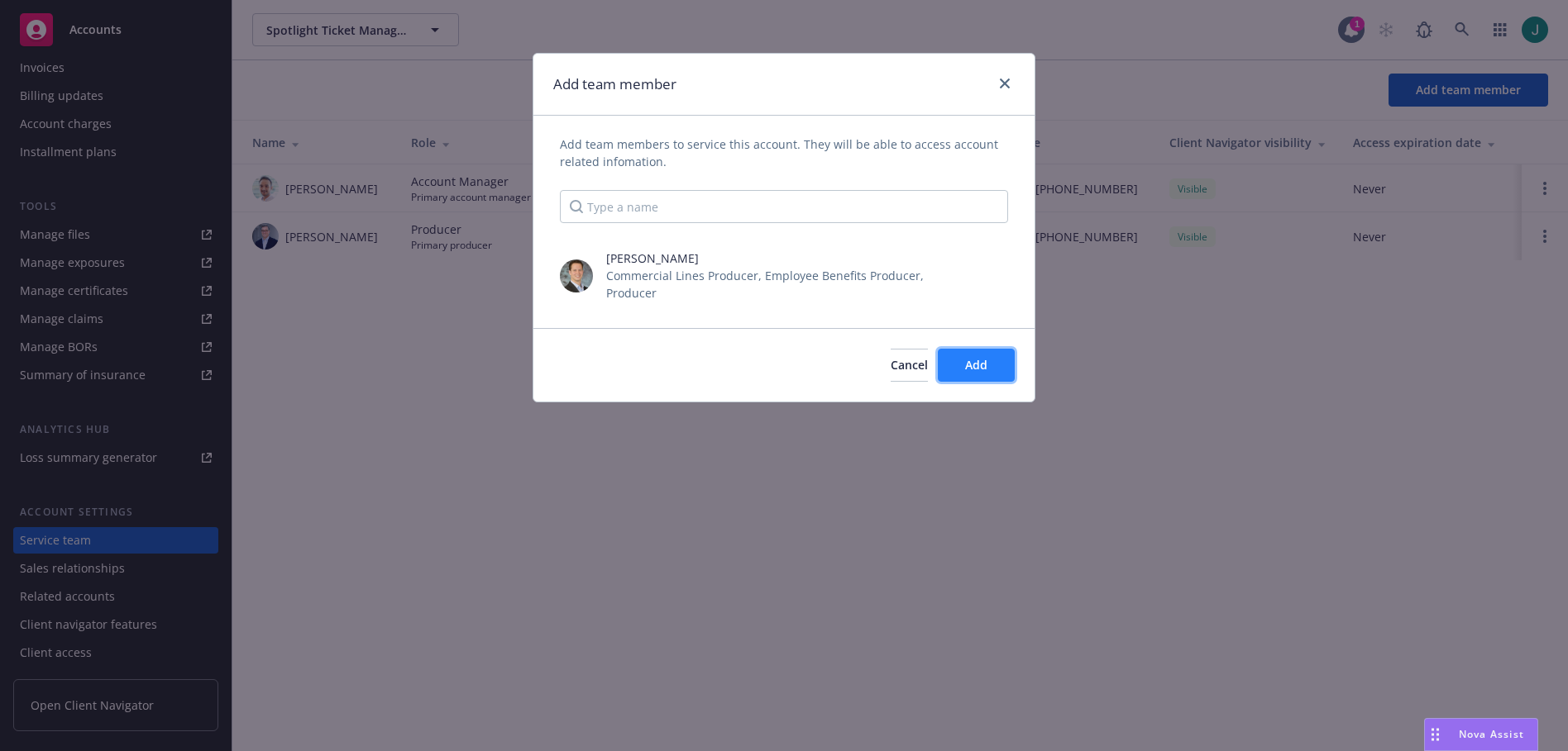
click at [979, 357] on span "Add" at bounding box center [976, 365] width 23 height 16
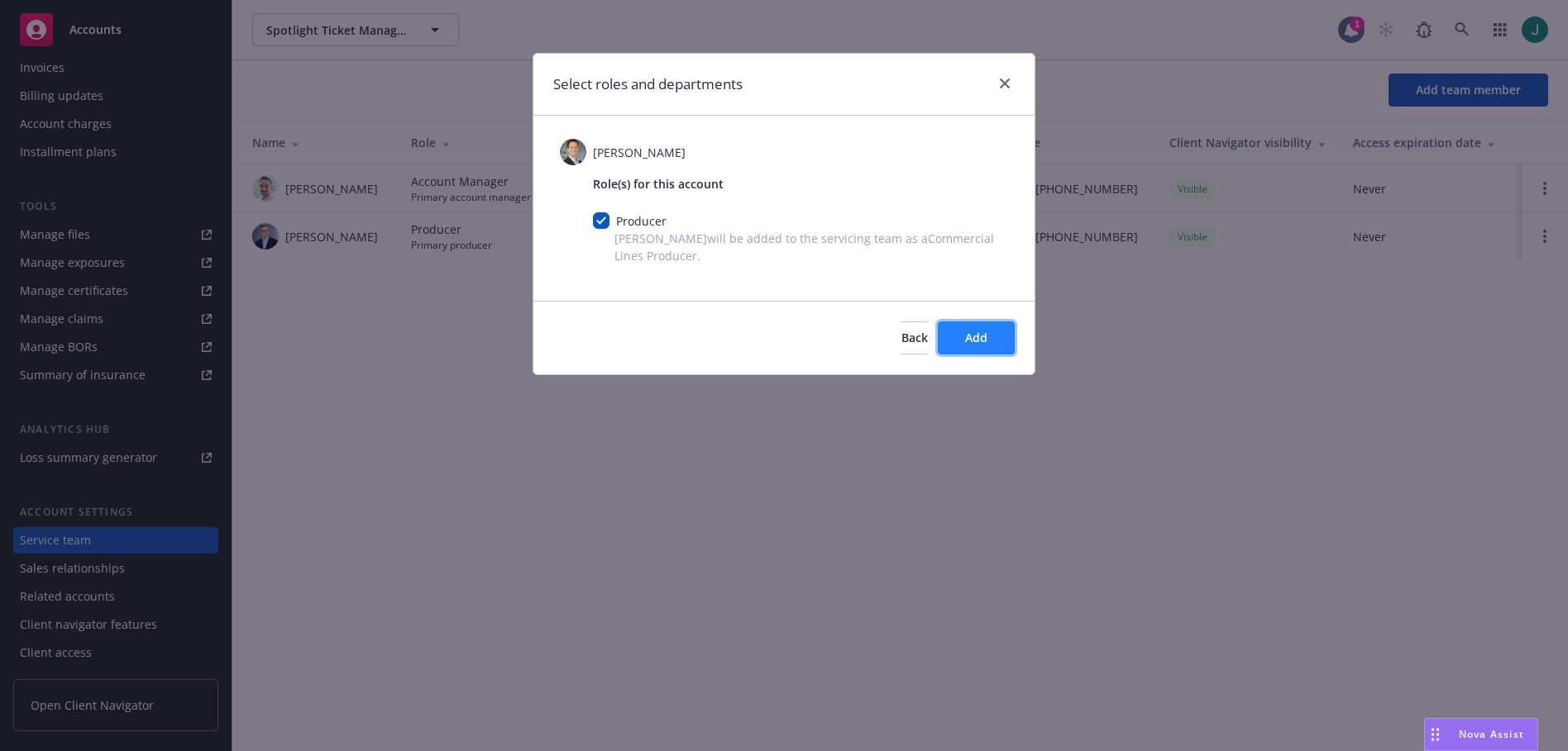
click at [965, 336] on span "Add" at bounding box center [976, 337] width 23 height 16
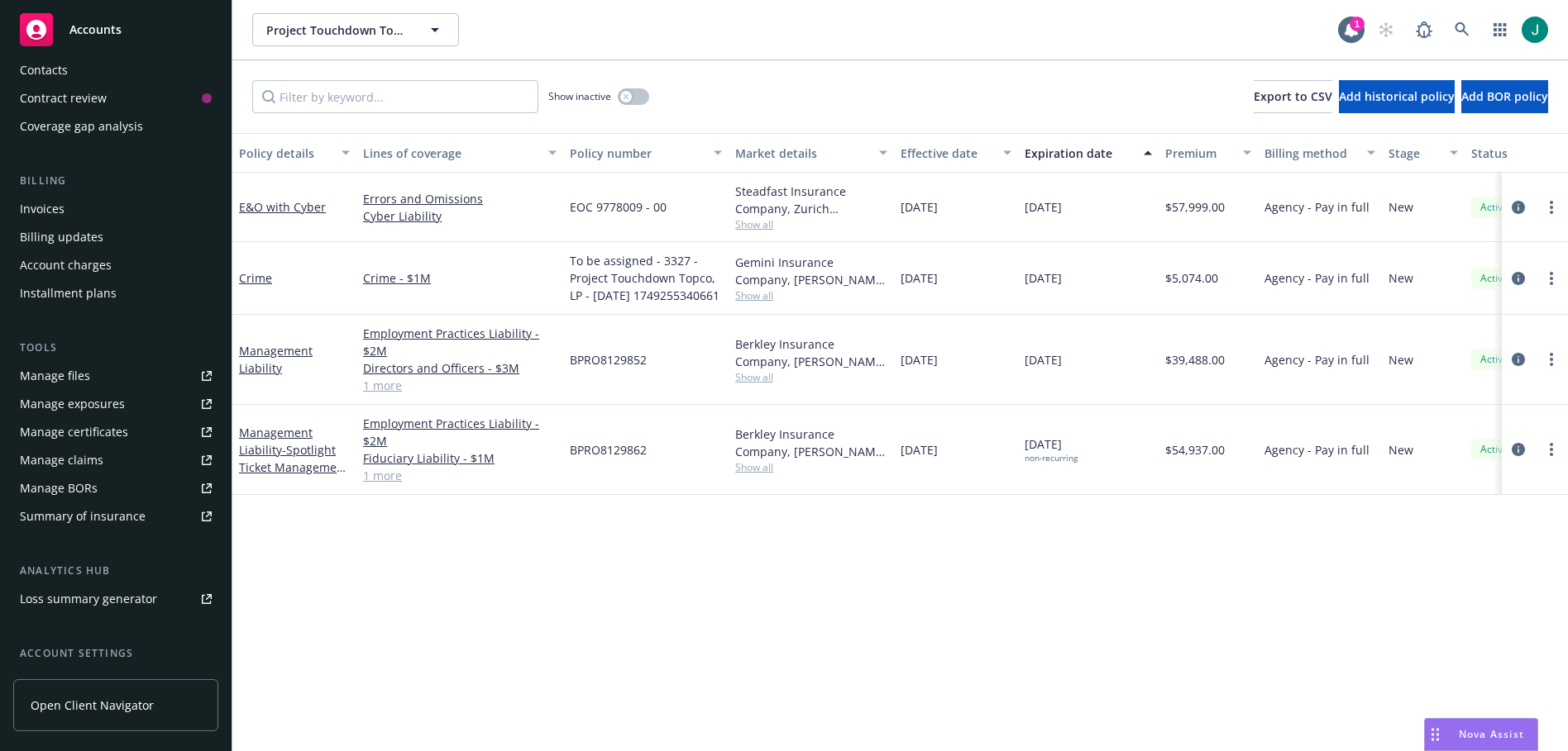
scroll to position [326, 0]
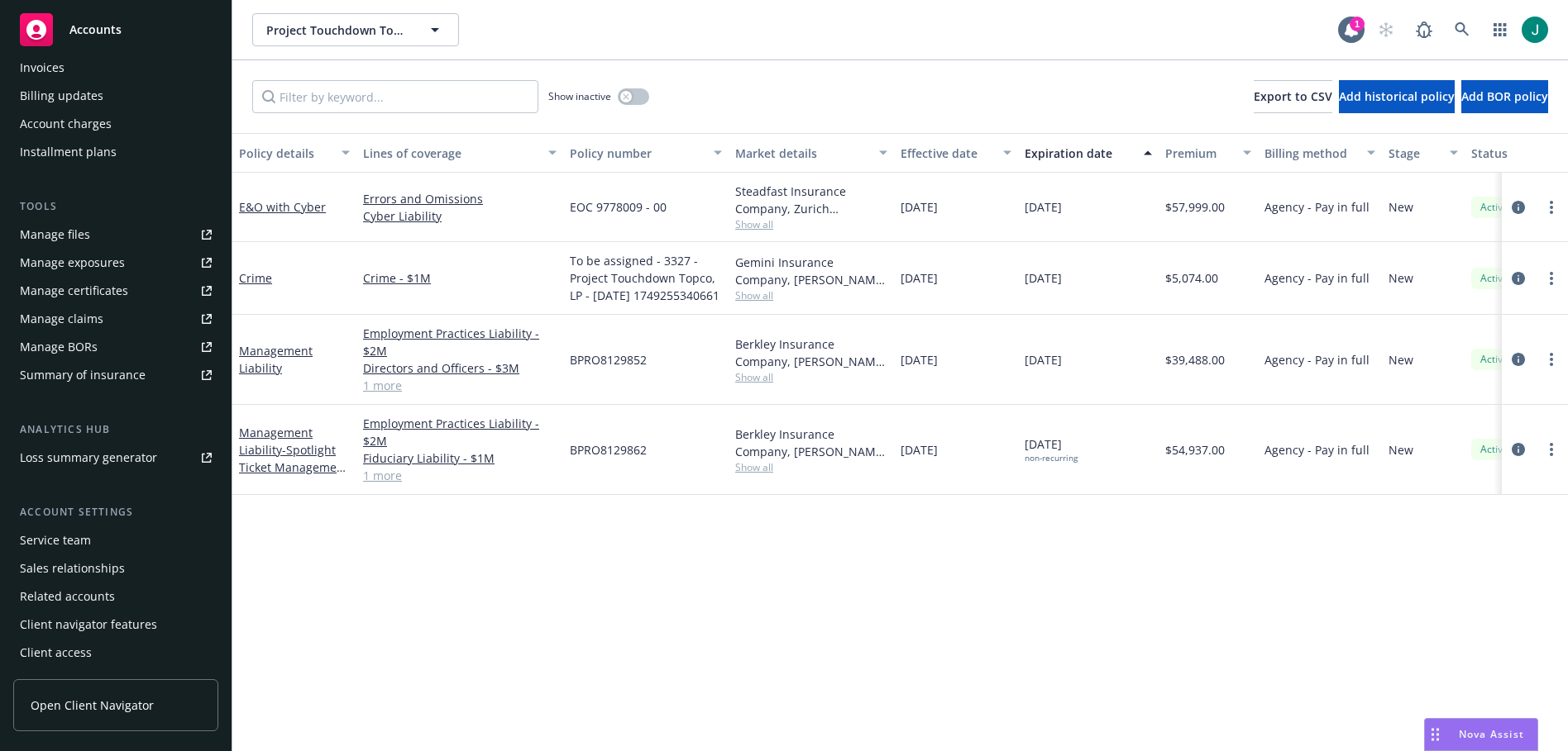
click at [72, 542] on div "Service team" at bounding box center [55, 540] width 71 height 26
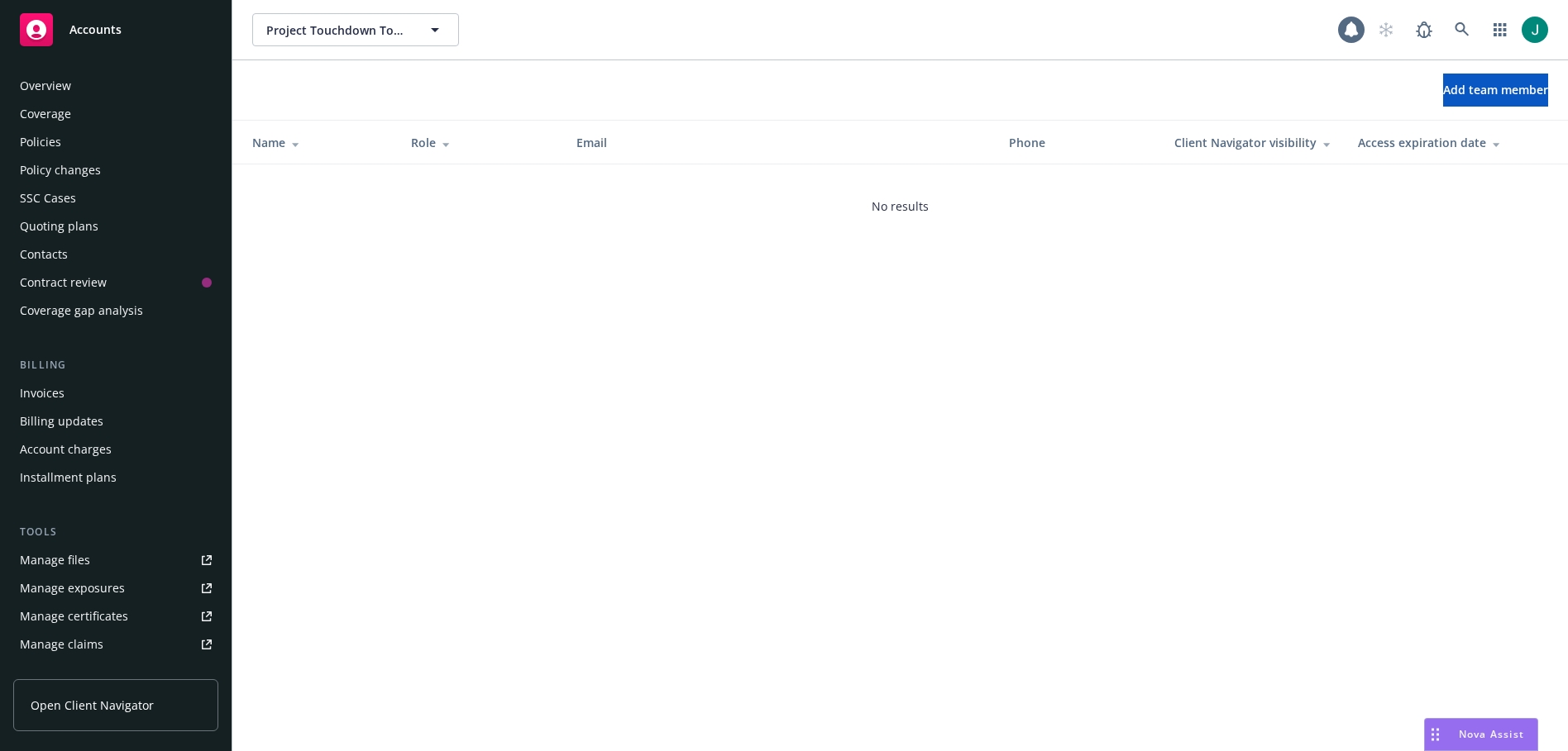
scroll to position [326, 0]
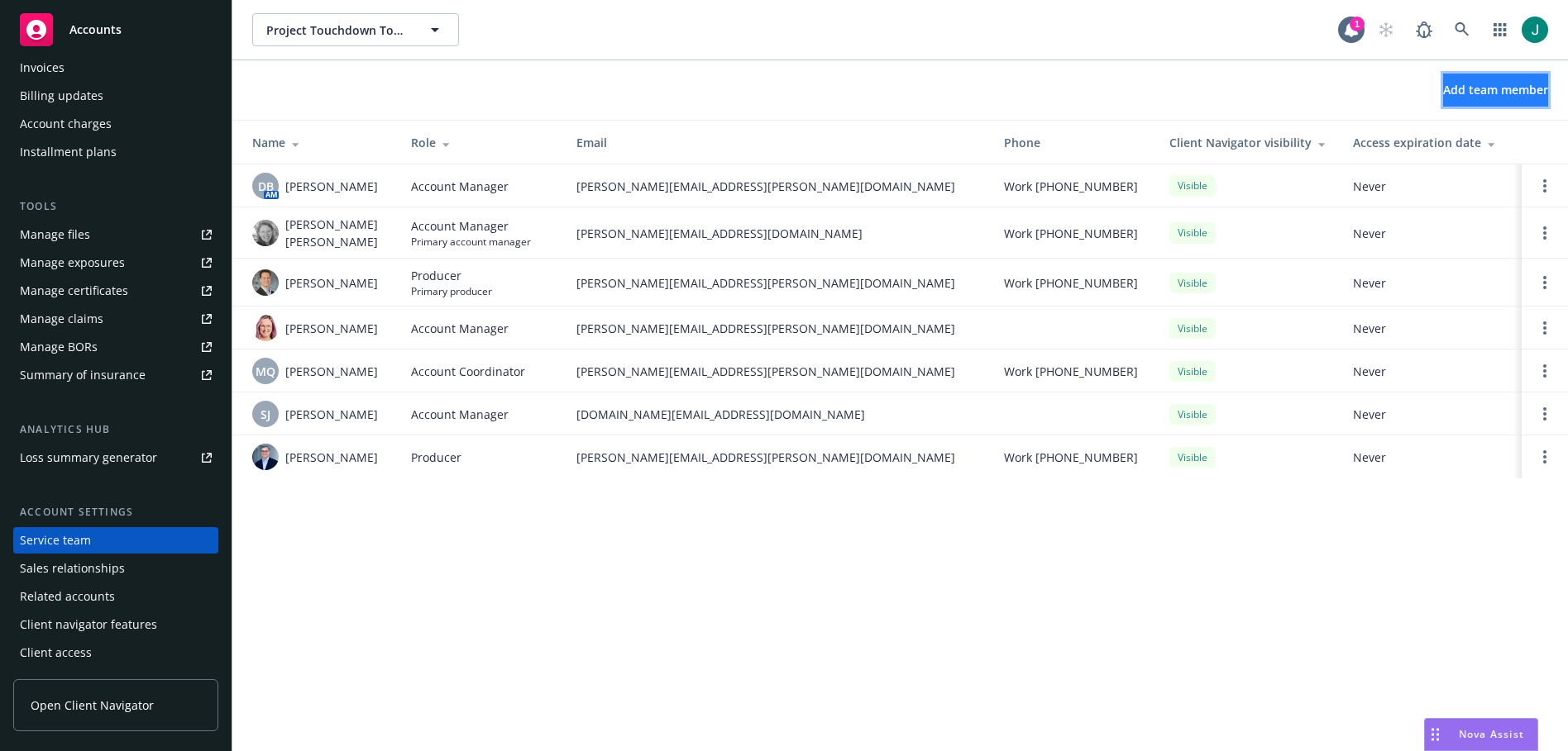
click at [1443, 87] on span "Add team member" at bounding box center [1496, 89] width 105 height 16
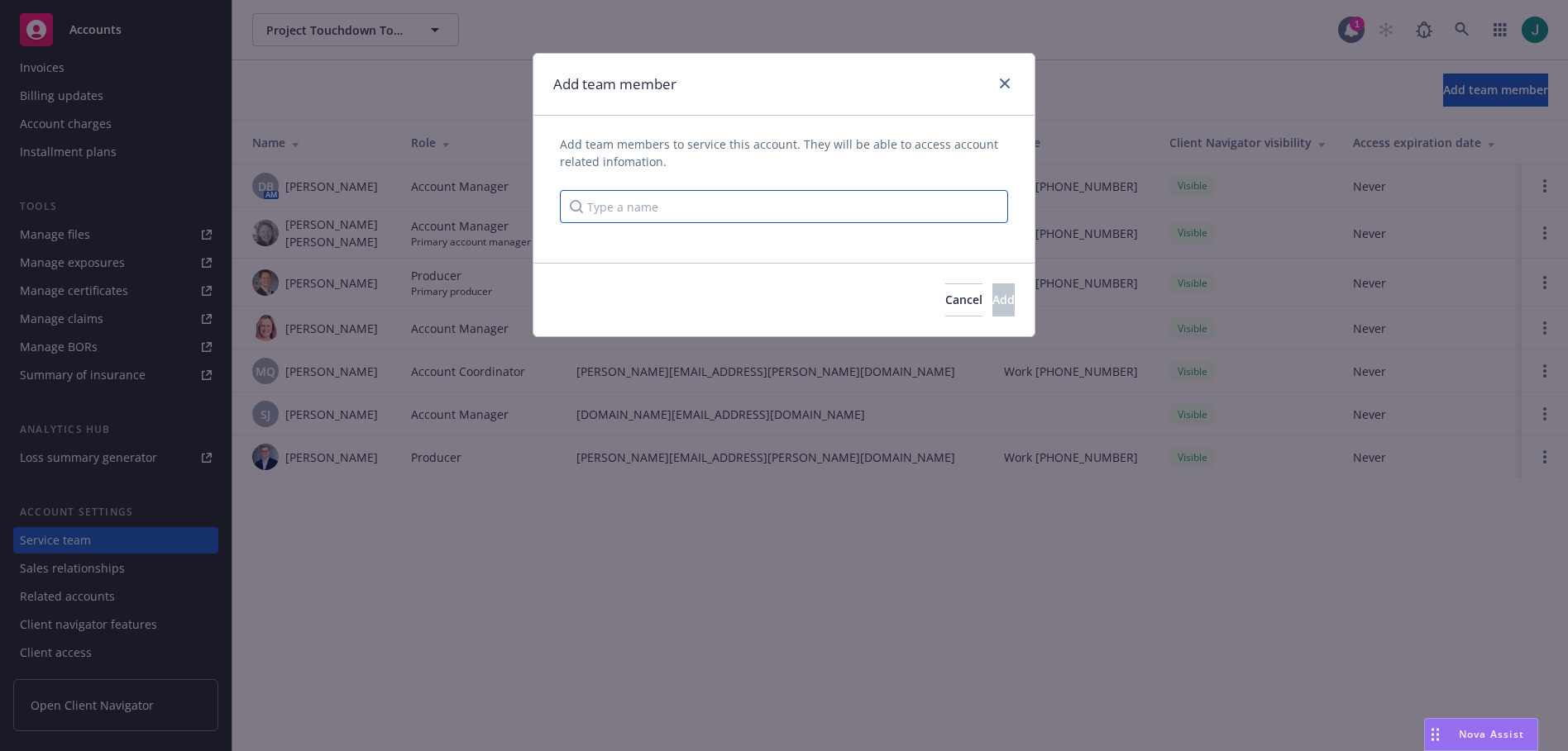
click at [640, 202] on input "Type a name" at bounding box center [783, 206] width 448 height 33
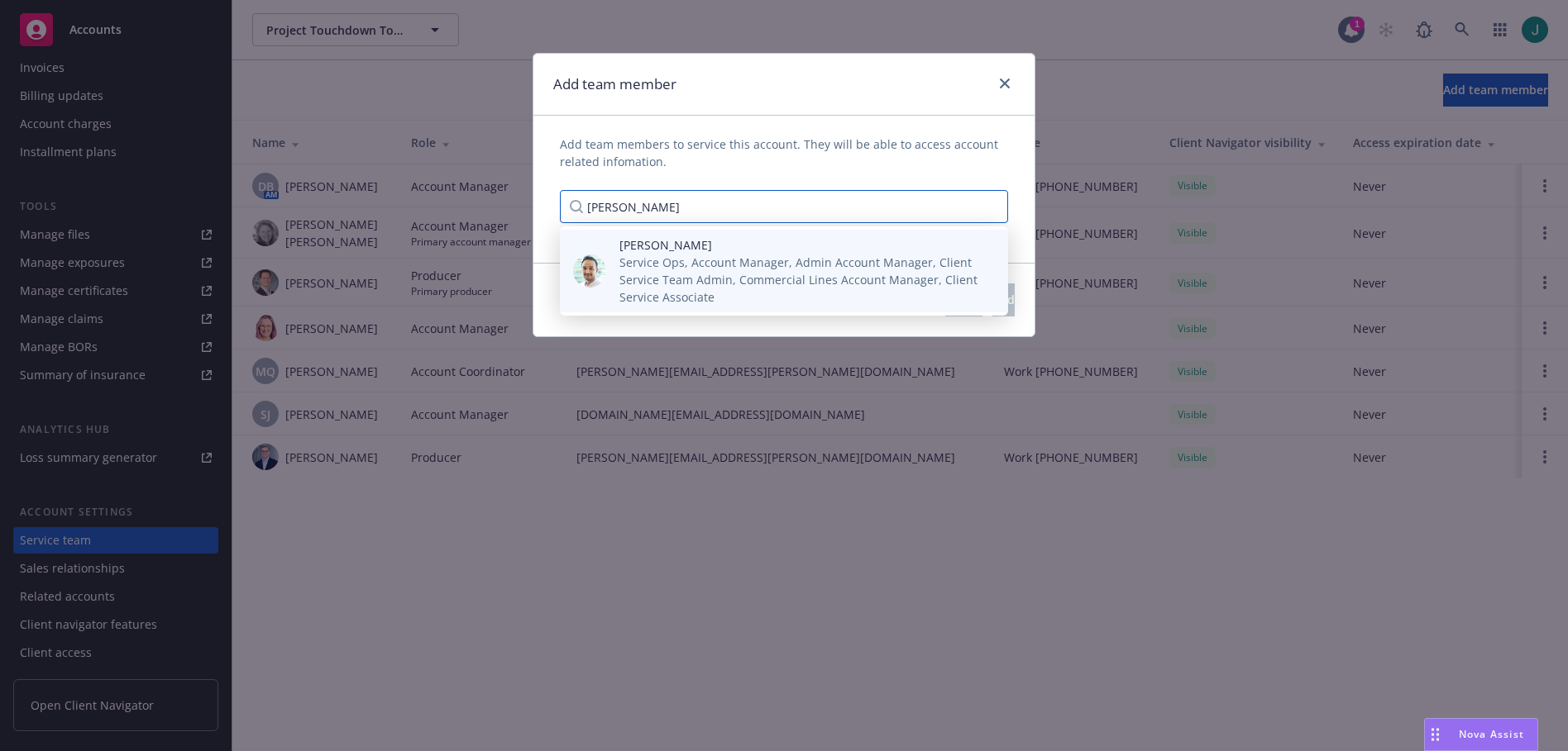
type input "adnan"
click at [649, 267] on span "Service Ops, Account Manager, Admin Account Manager, Client Service Team Admin,…" at bounding box center [800, 279] width 362 height 52
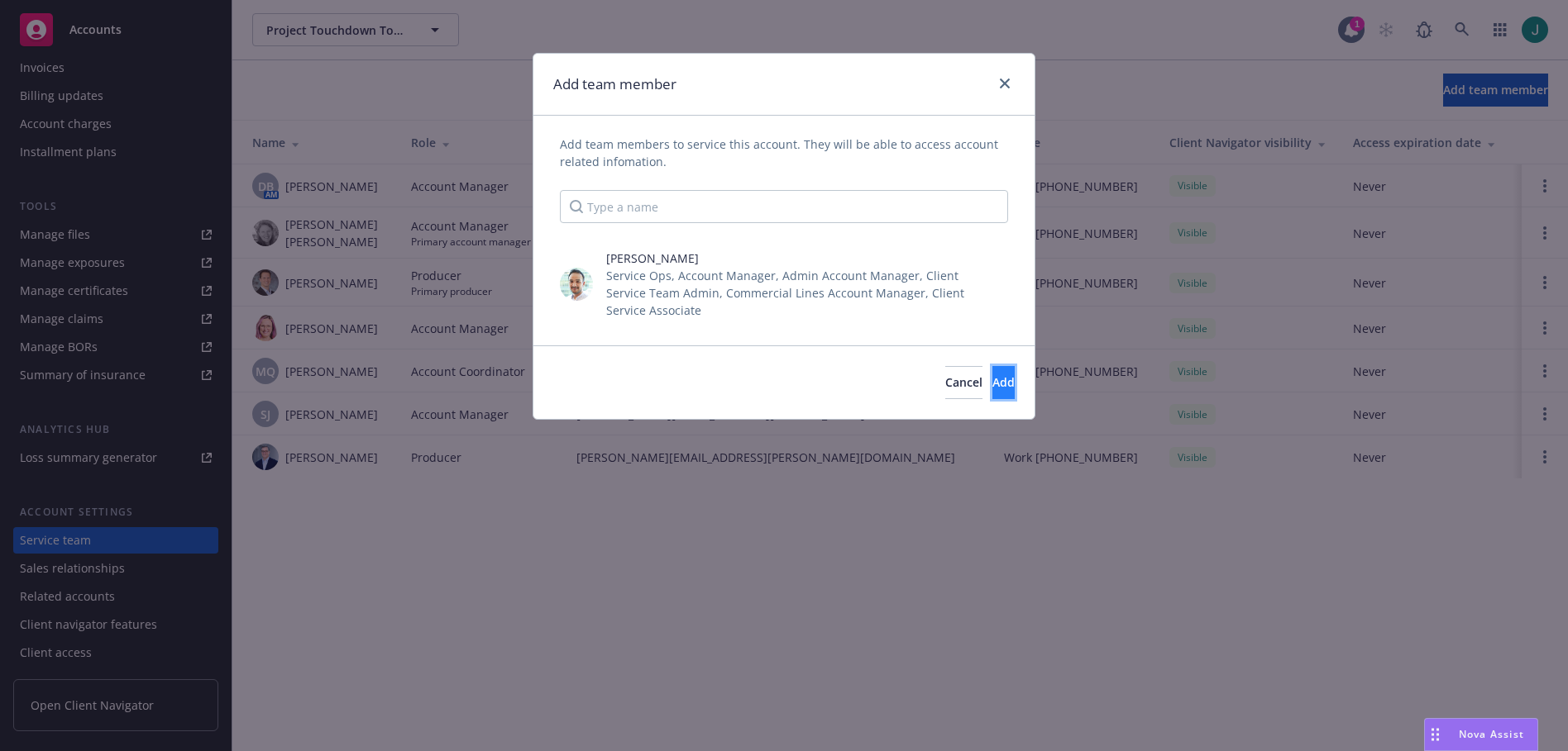
click at [992, 382] on span "Add" at bounding box center [1003, 382] width 23 height 16
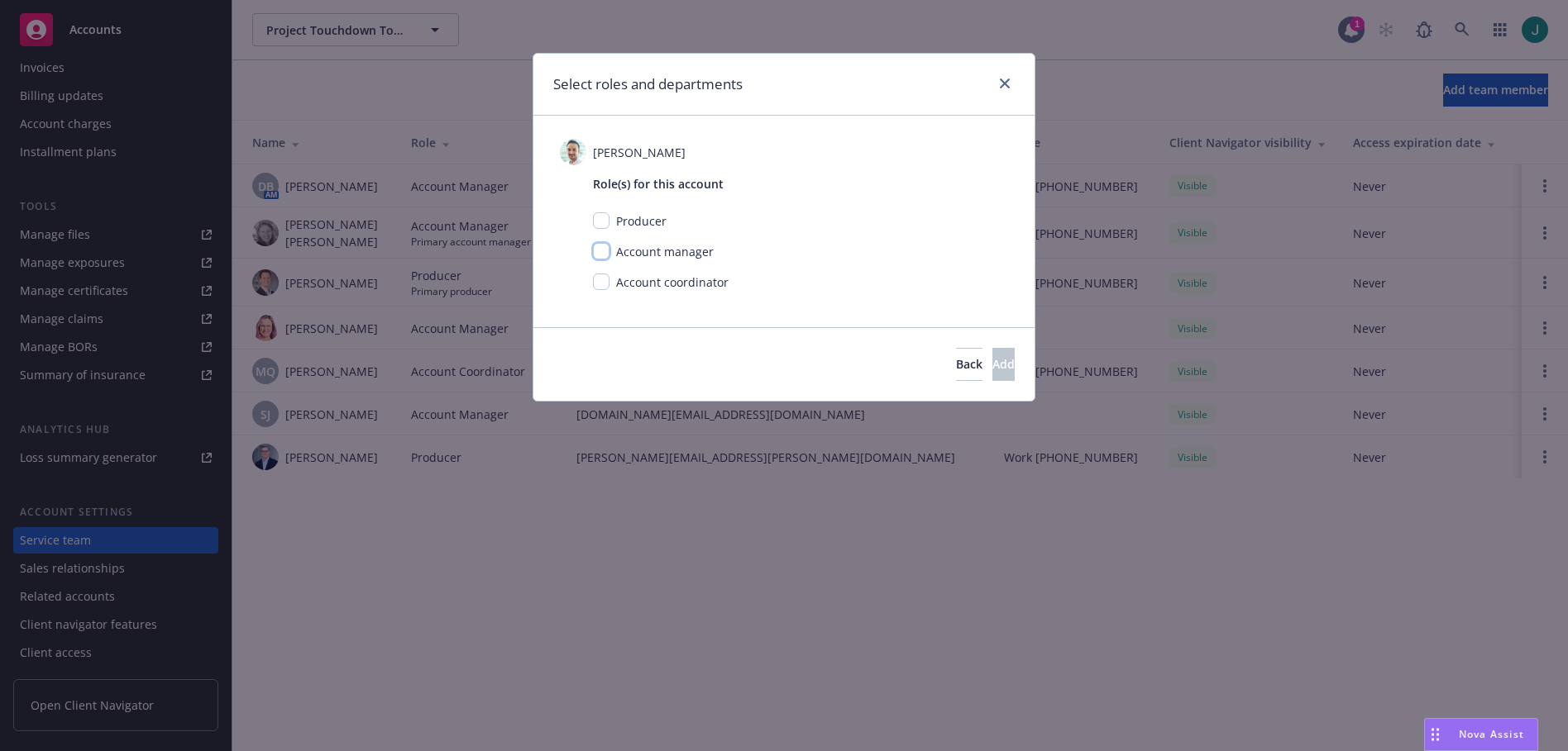
click at [601, 252] on input "checkbox" at bounding box center [602, 252] width 17 height 17
checkbox input "true"
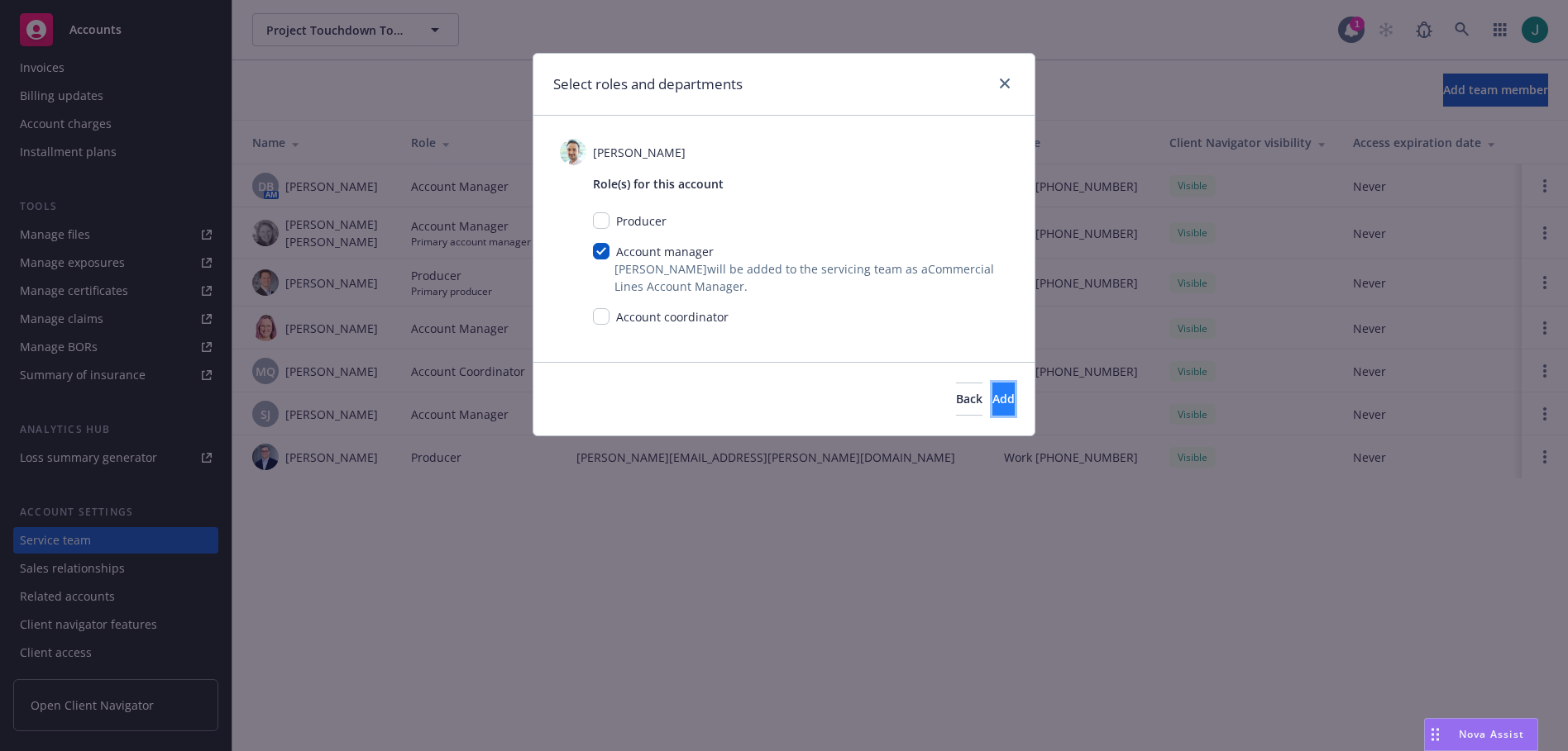
click at [992, 401] on button "Add" at bounding box center [1003, 399] width 23 height 33
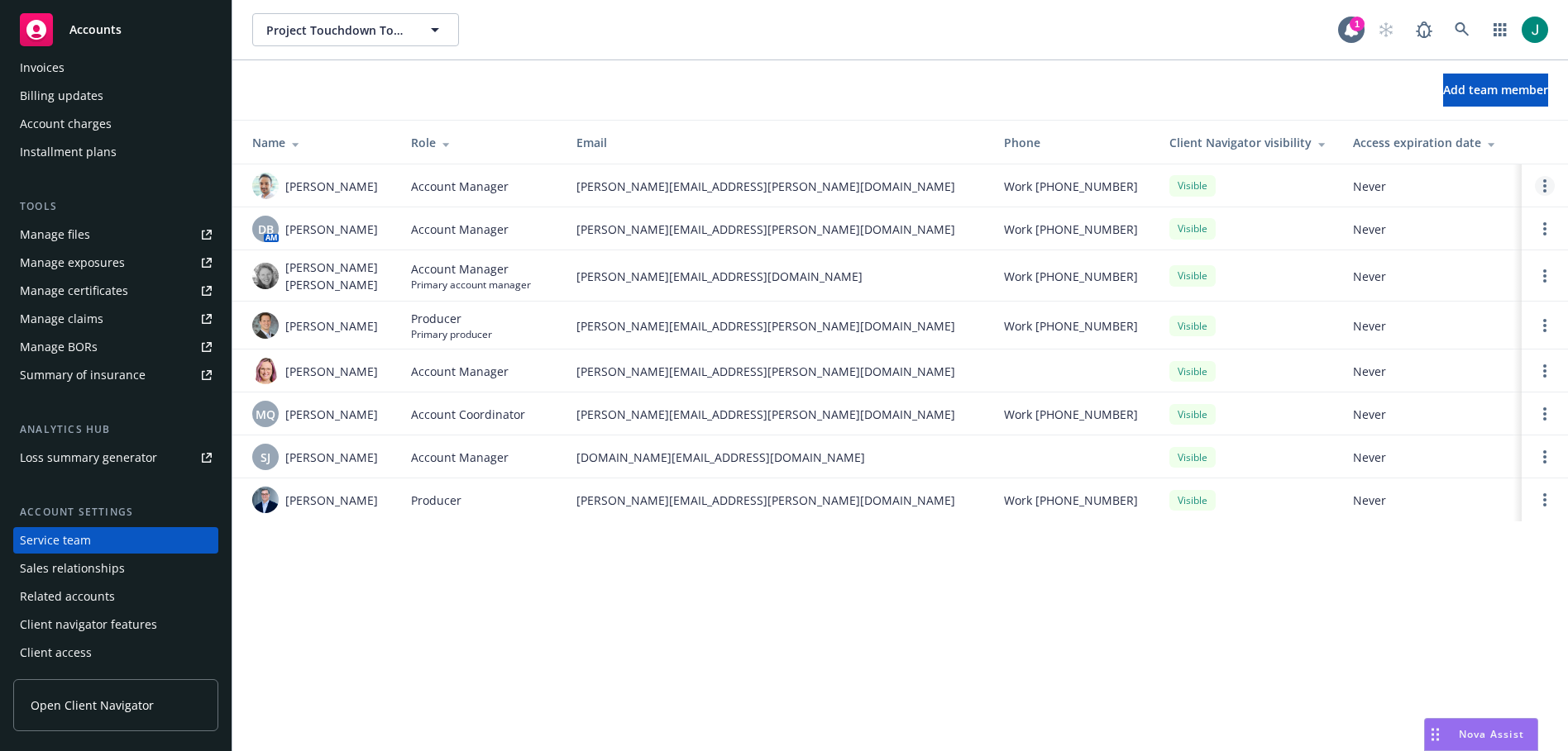
click at [1544, 185] on circle "Open options" at bounding box center [1544, 186] width 4 height 4
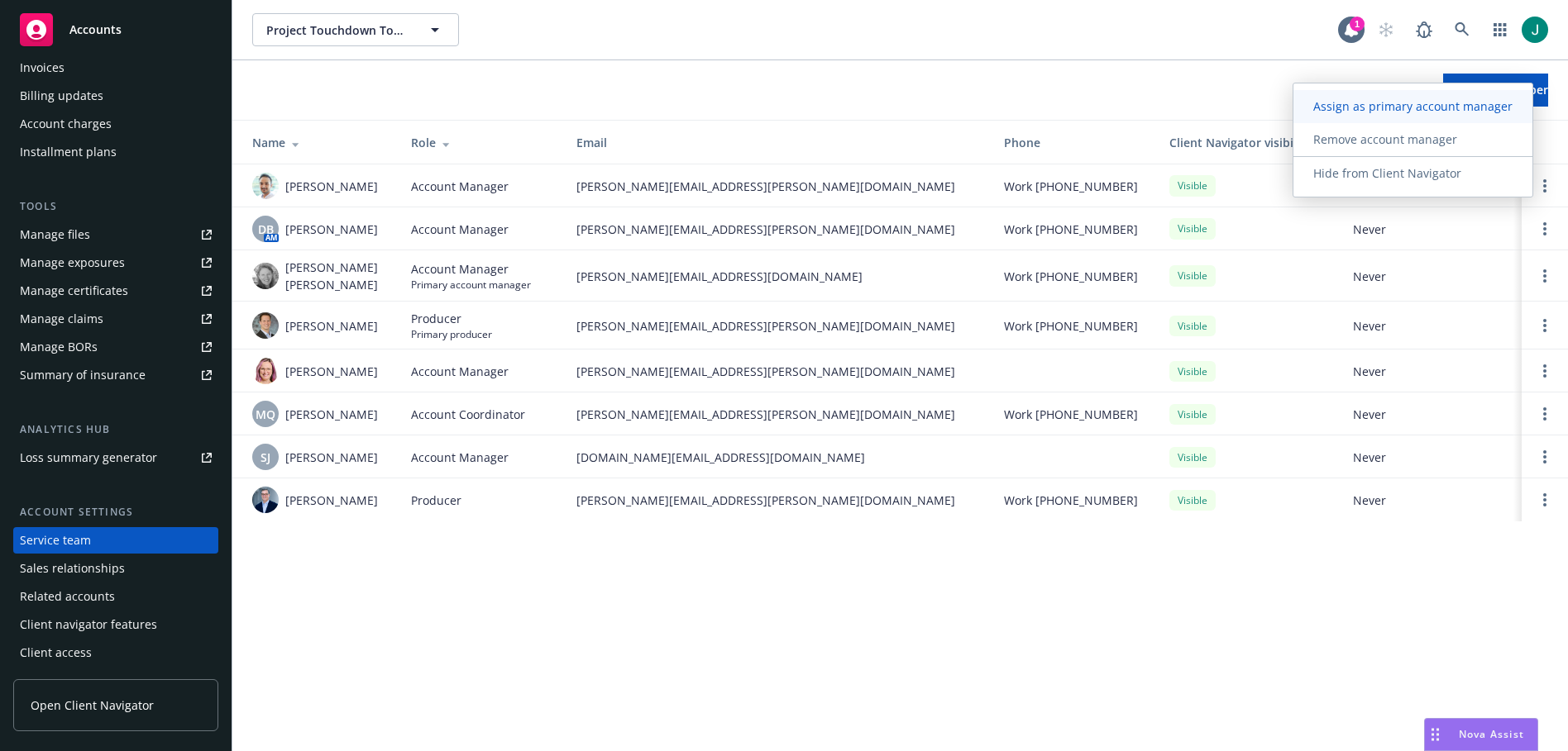
click at [1494, 109] on span "Assign as primary account manager" at bounding box center [1413, 106] width 239 height 16
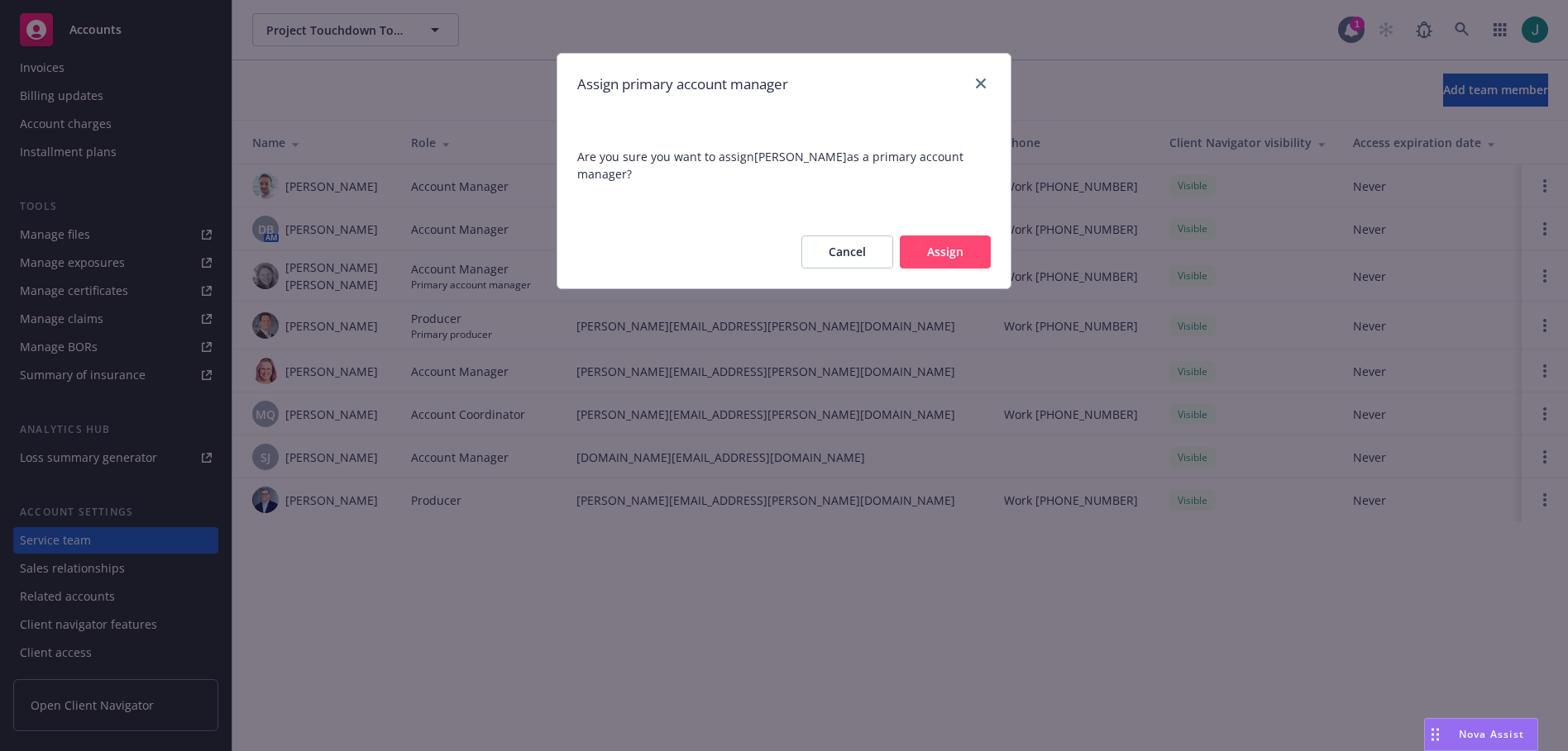
click at [937, 252] on button "Assign" at bounding box center [945, 252] width 91 height 33
